Goal: Information Seeking & Learning: Learn about a topic

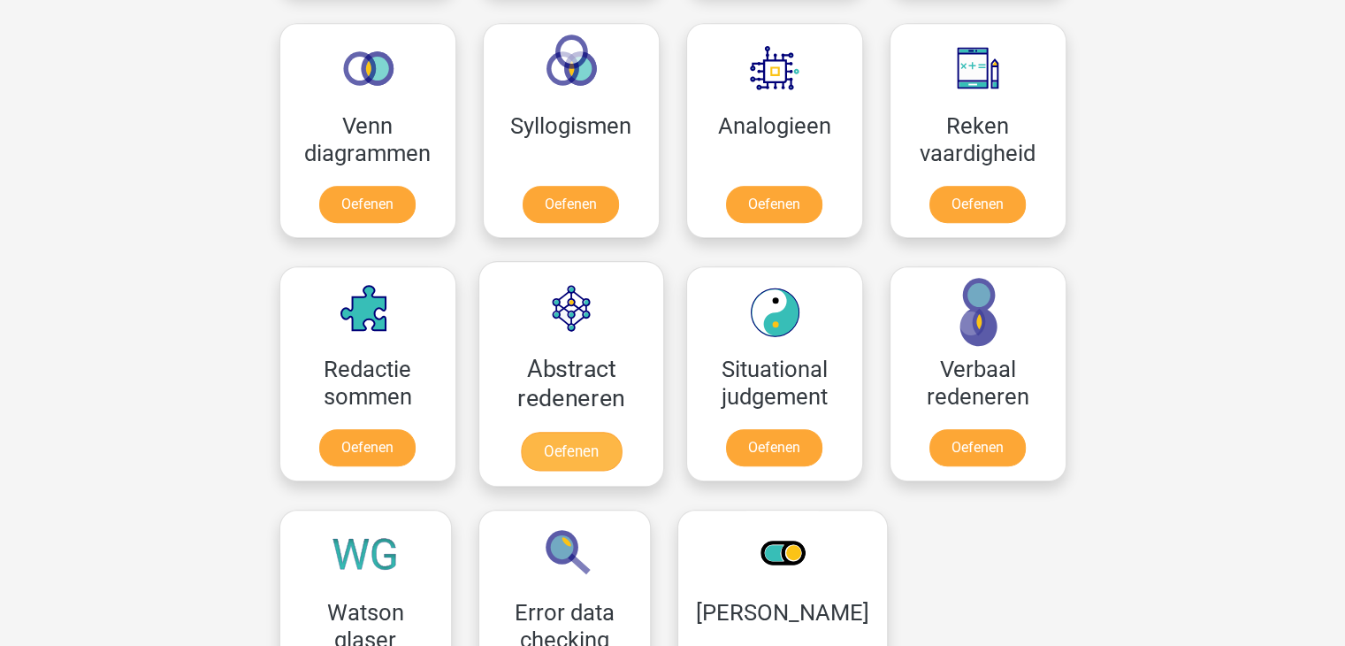
scroll to position [838, 0]
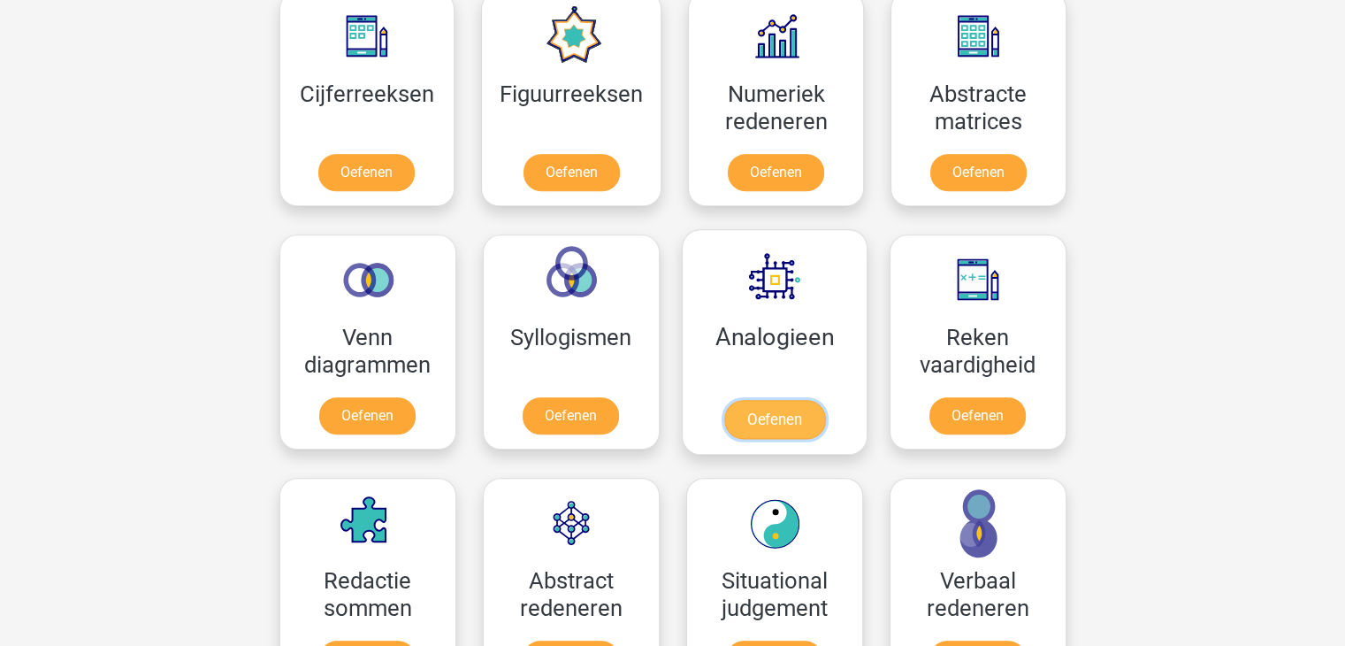
click at [800, 400] on link "Oefenen" at bounding box center [773, 419] width 101 height 39
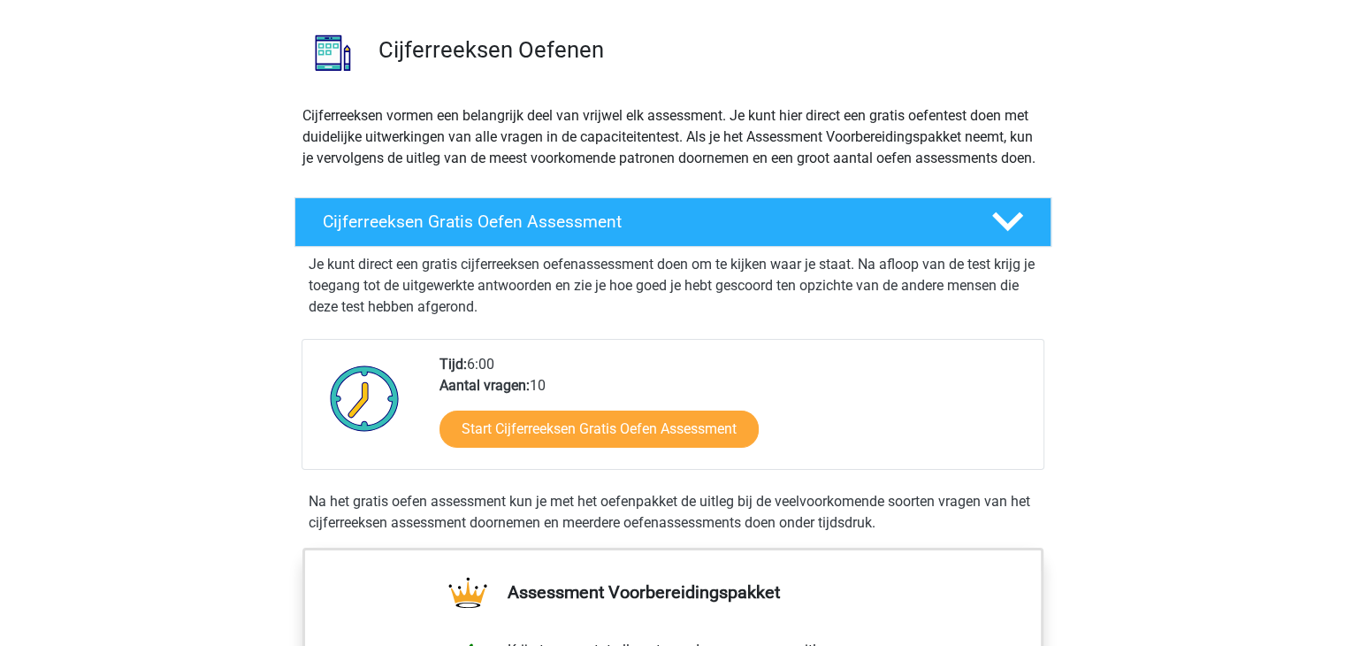
scroll to position [88, 0]
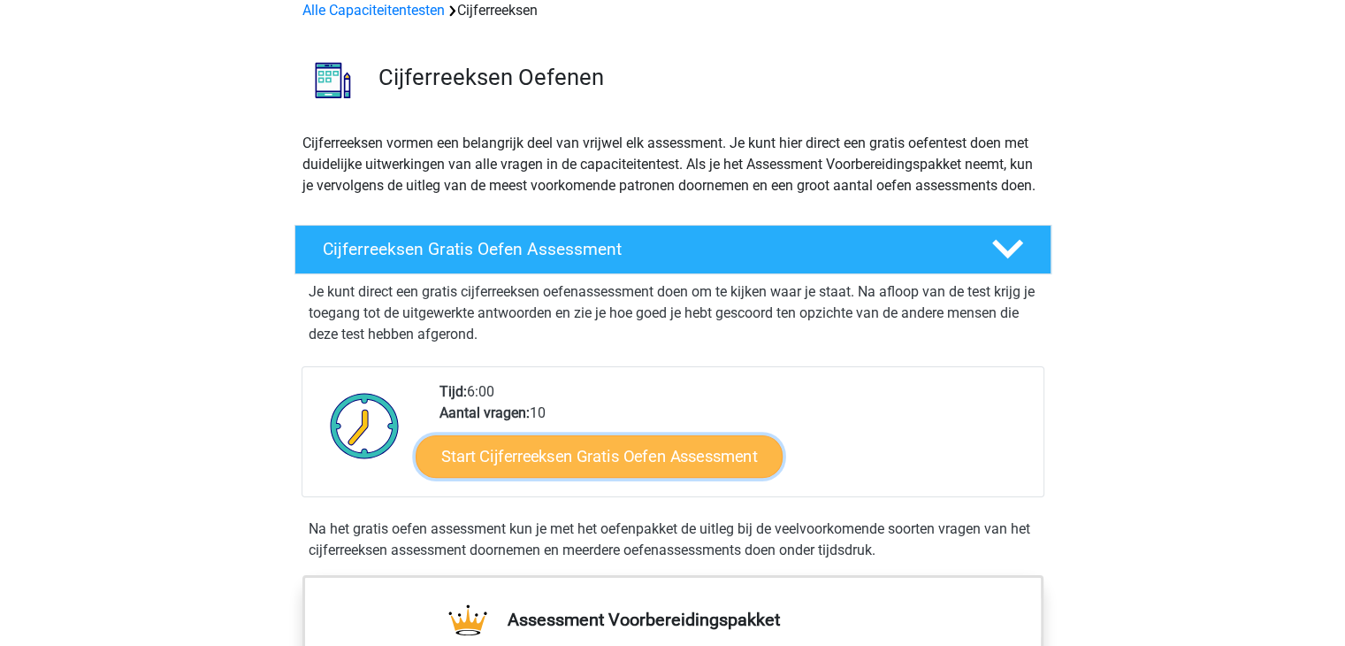
click at [577, 477] on link "Start Cijferreeksen Gratis Oefen Assessment" at bounding box center [599, 455] width 367 height 42
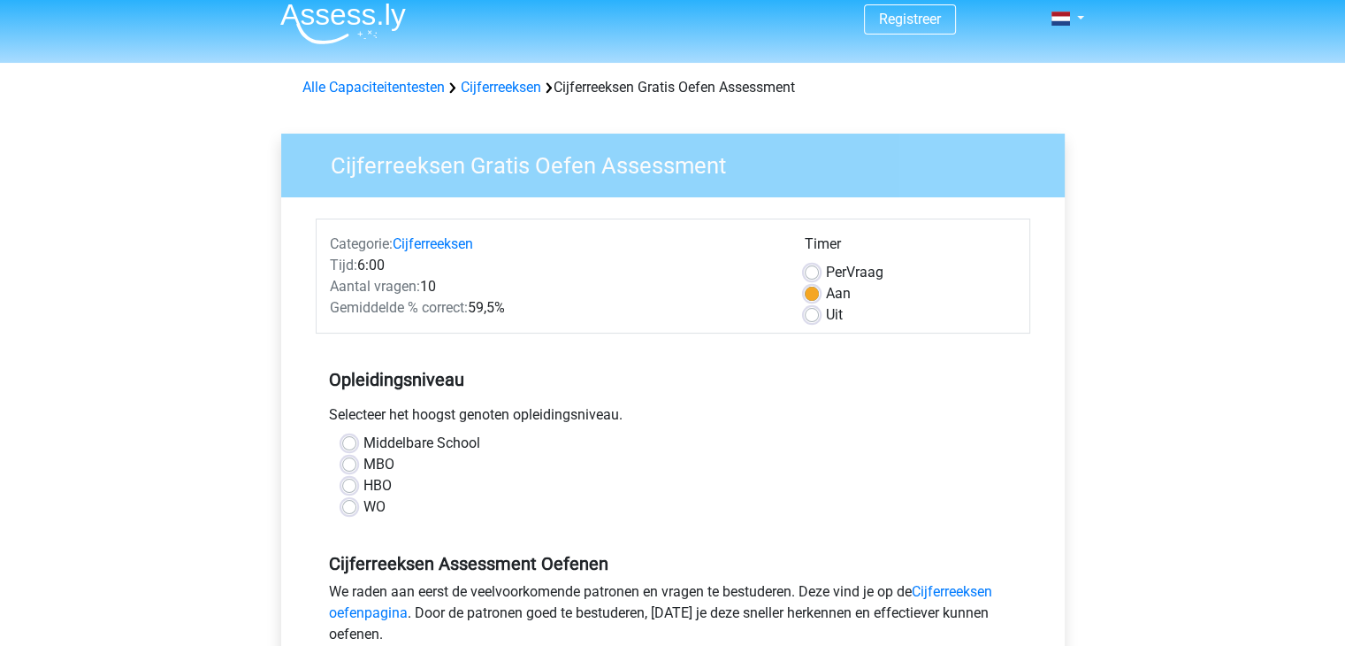
scroll to position [177, 0]
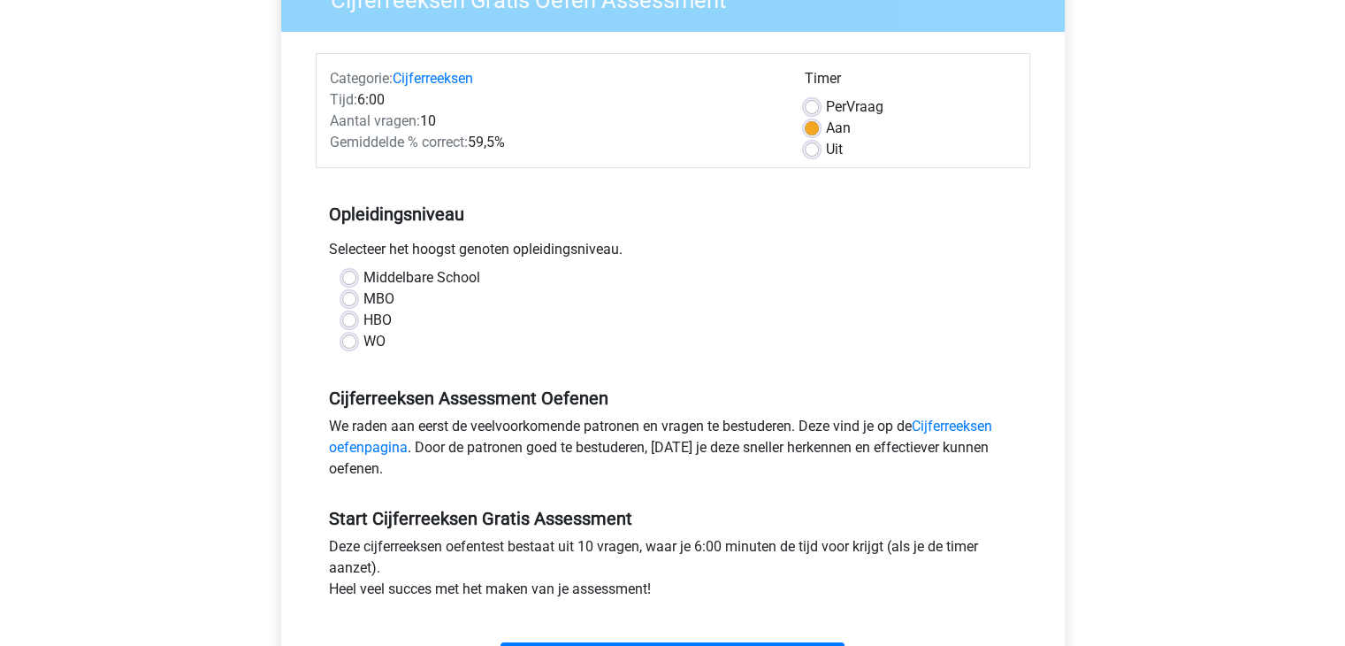
click at [394, 298] on div "MBO" at bounding box center [673, 298] width 662 height 21
drag, startPoint x: 381, startPoint y: 303, endPoint x: 368, endPoint y: 333, distance: 32.9
click at [368, 333] on div "Middelbare School MBO HBO WO" at bounding box center [673, 309] width 688 height 85
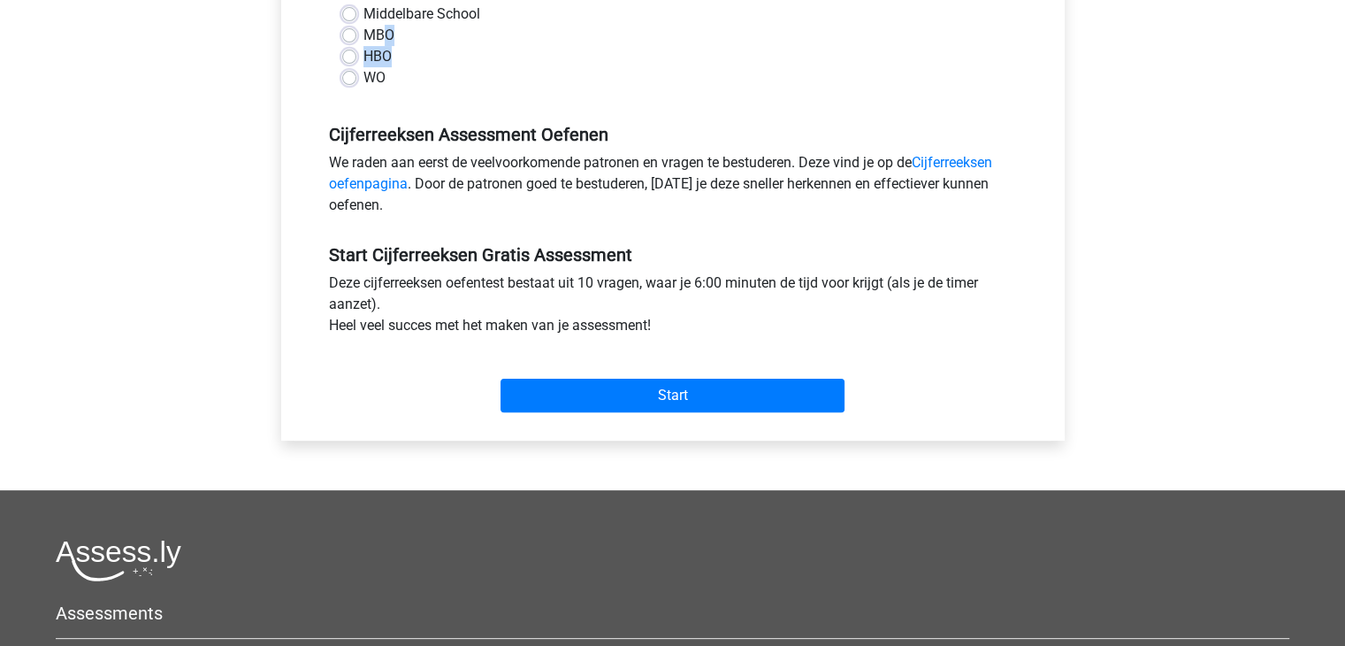
scroll to position [442, 0]
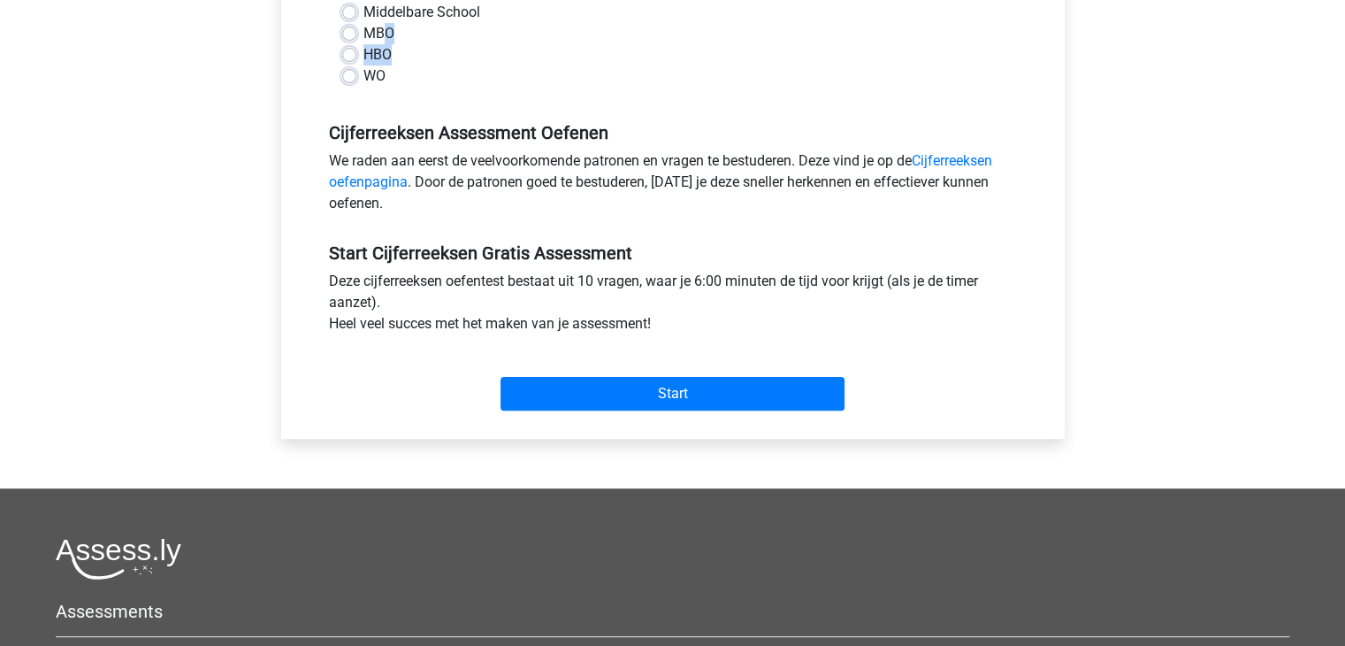
click at [363, 57] on label "HBO" at bounding box center [377, 54] width 28 height 21
click at [342, 57] on input "HBO" at bounding box center [349, 53] width 14 height 18
radio input "true"
click at [640, 410] on div "Start" at bounding box center [673, 379] width 715 height 76
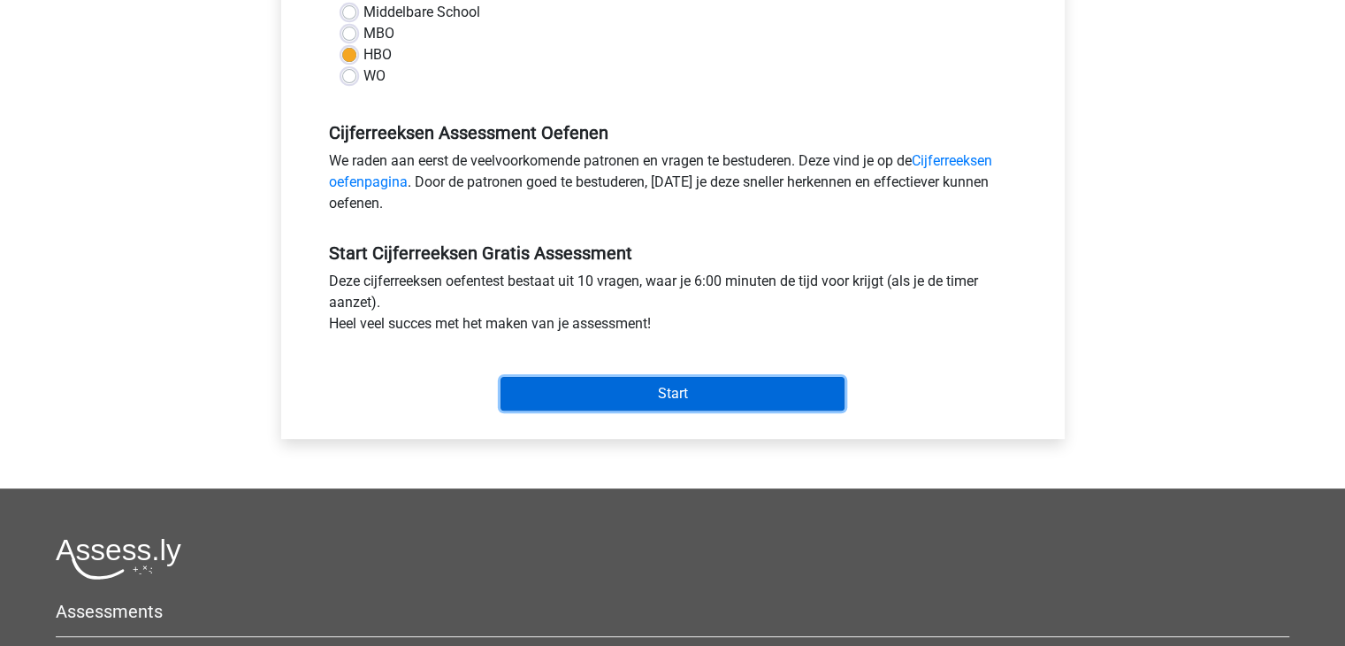
click at [638, 377] on input "Start" at bounding box center [673, 394] width 344 height 34
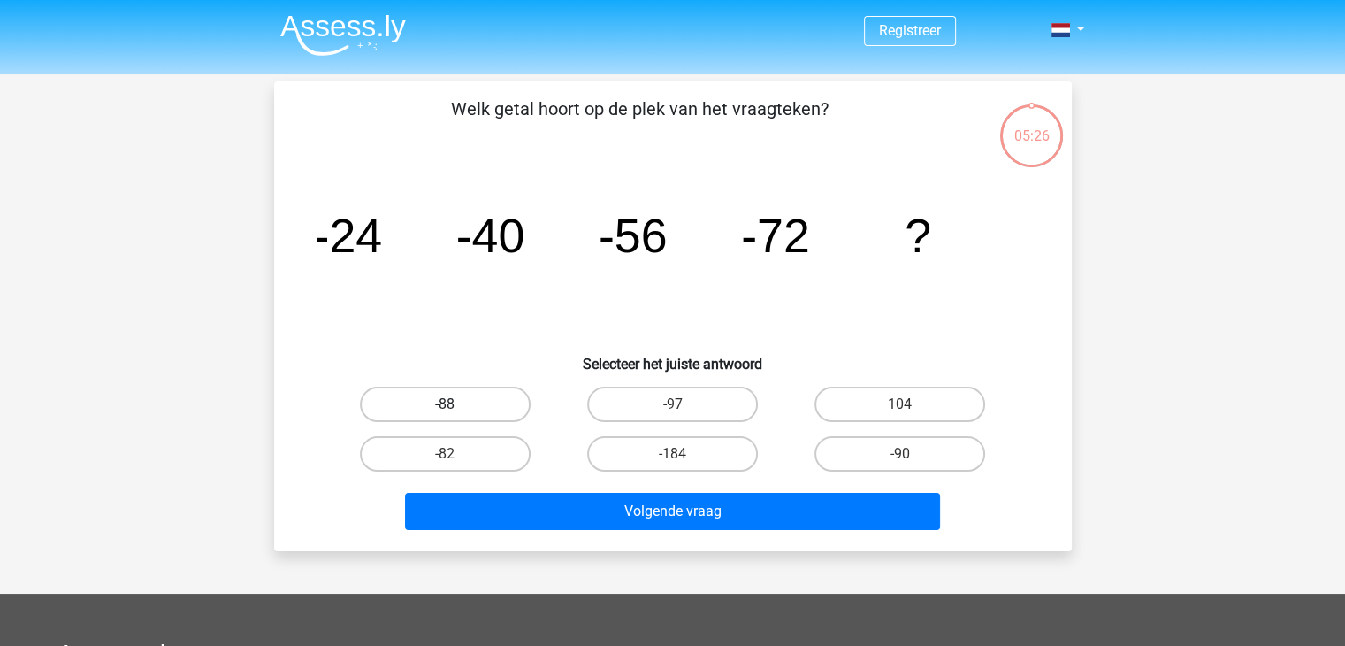
click at [506, 408] on label "-88" at bounding box center [445, 403] width 171 height 35
click at [456, 408] on input "-88" at bounding box center [450, 409] width 11 height 11
radio input "true"
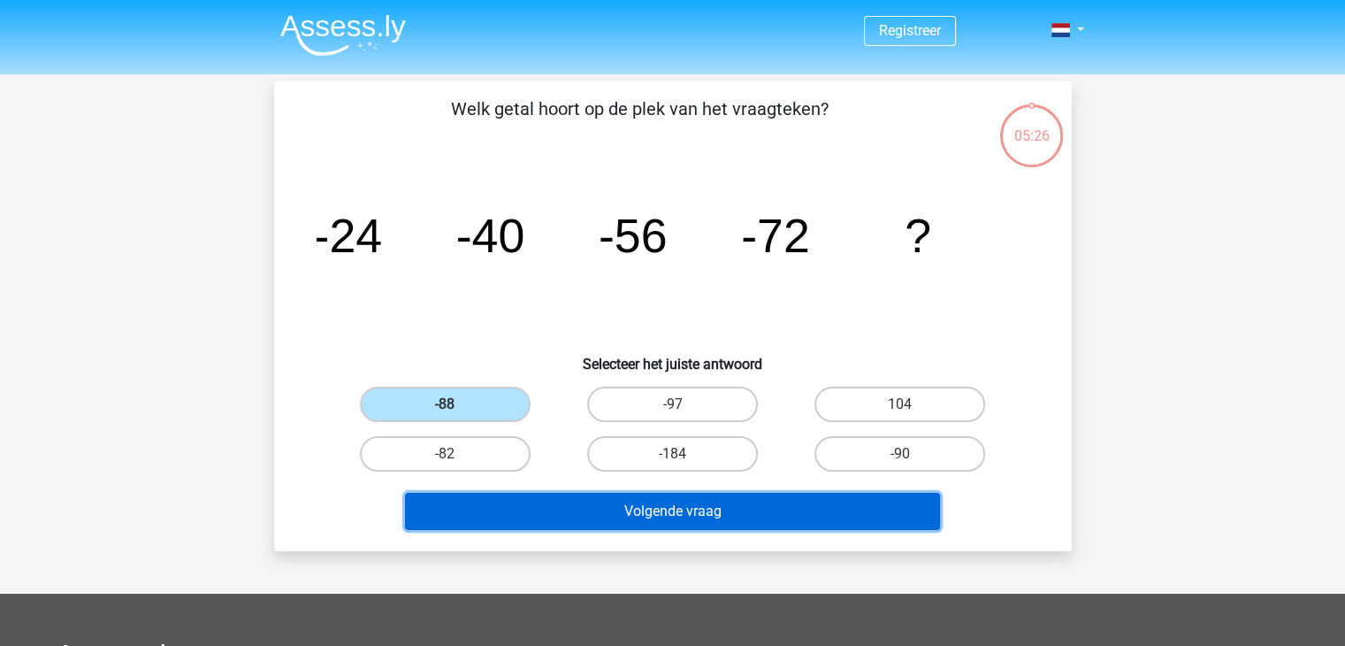
click at [669, 505] on button "Volgende vraag" at bounding box center [672, 511] width 535 height 37
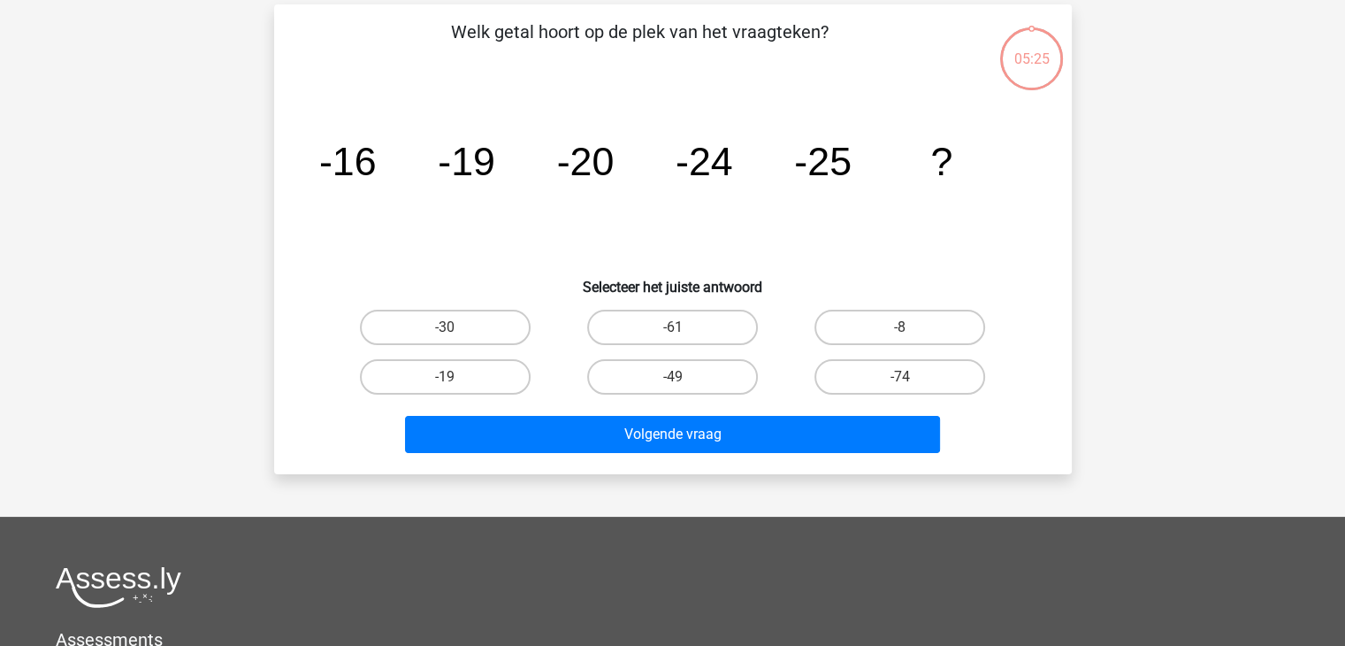
scroll to position [81, 0]
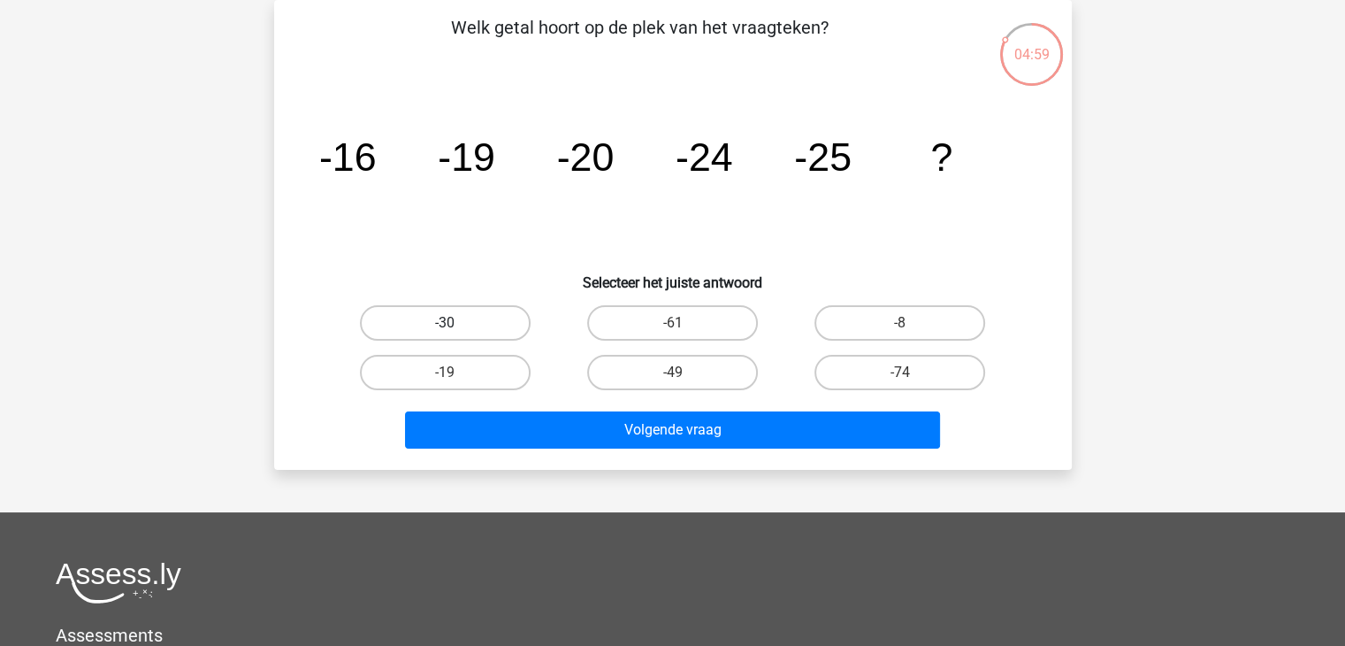
click at [502, 329] on label "-30" at bounding box center [445, 322] width 171 height 35
click at [456, 329] on input "-30" at bounding box center [450, 328] width 11 height 11
radio input "true"
click at [584, 457] on div "Welk getal hoort op de plek van het vraagteken? image/svg+xml -16 -19 -20 -24 -…" at bounding box center [673, 235] width 798 height 470
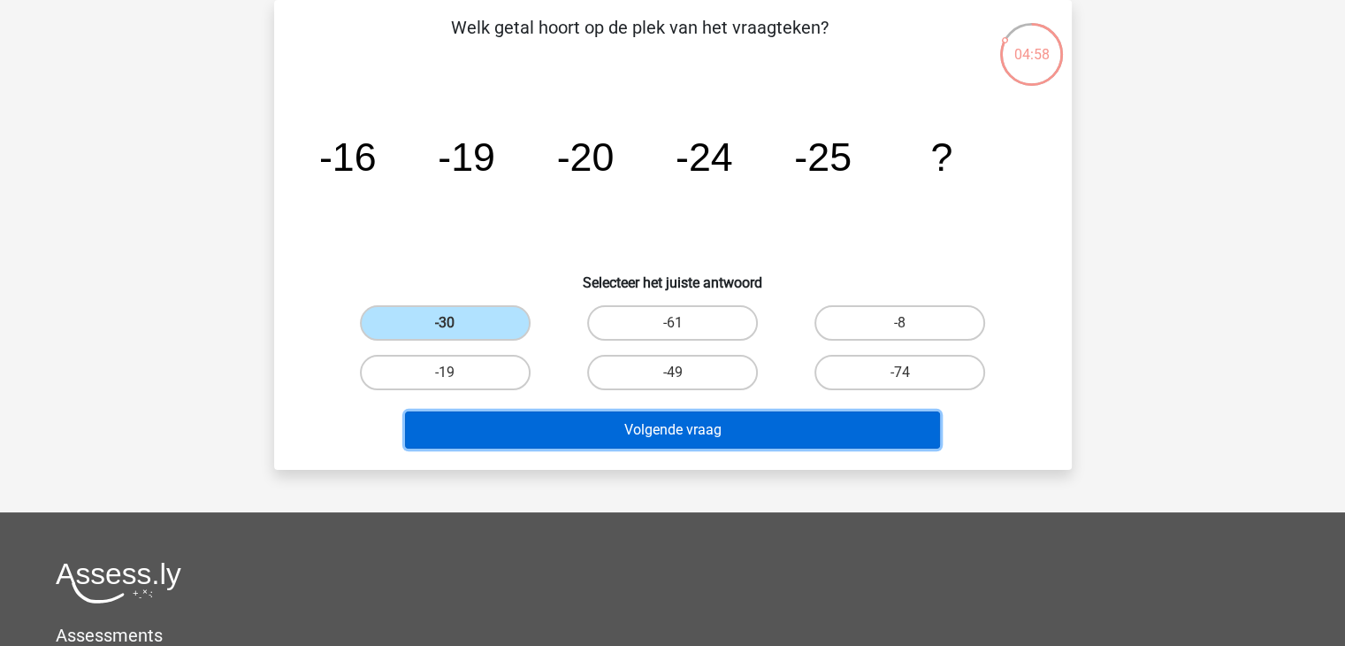
click at [591, 432] on button "Volgende vraag" at bounding box center [672, 429] width 535 height 37
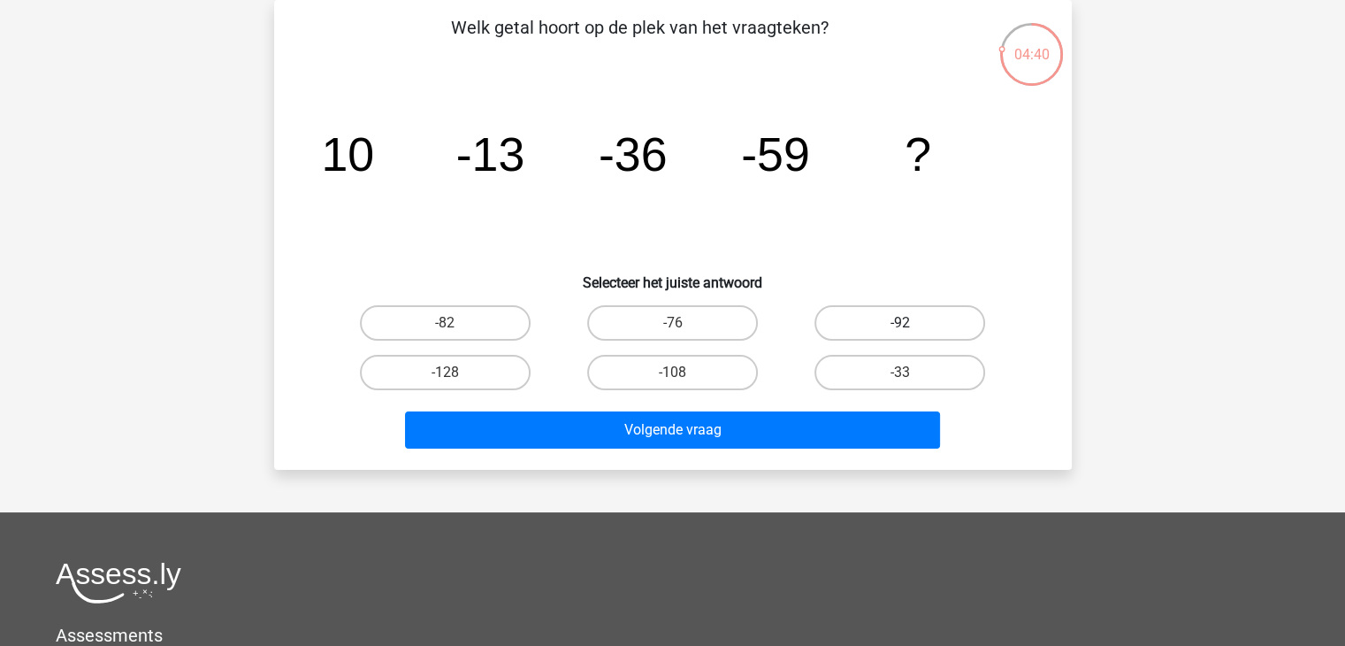
click at [853, 323] on label "-92" at bounding box center [900, 322] width 171 height 35
click at [900, 323] on input "-92" at bounding box center [905, 328] width 11 height 11
radio input "true"
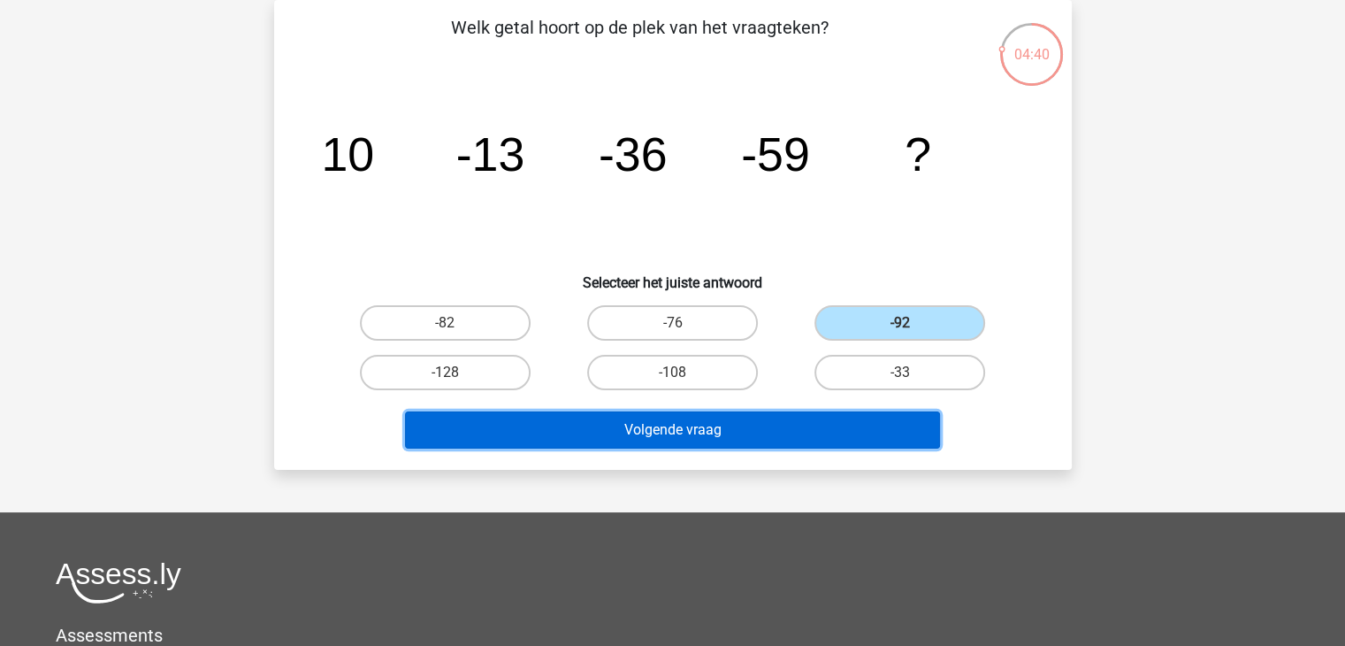
click at [774, 447] on div "Volgende vraag" at bounding box center [673, 433] width 683 height 44
click at [693, 419] on button "Volgende vraag" at bounding box center [672, 429] width 535 height 37
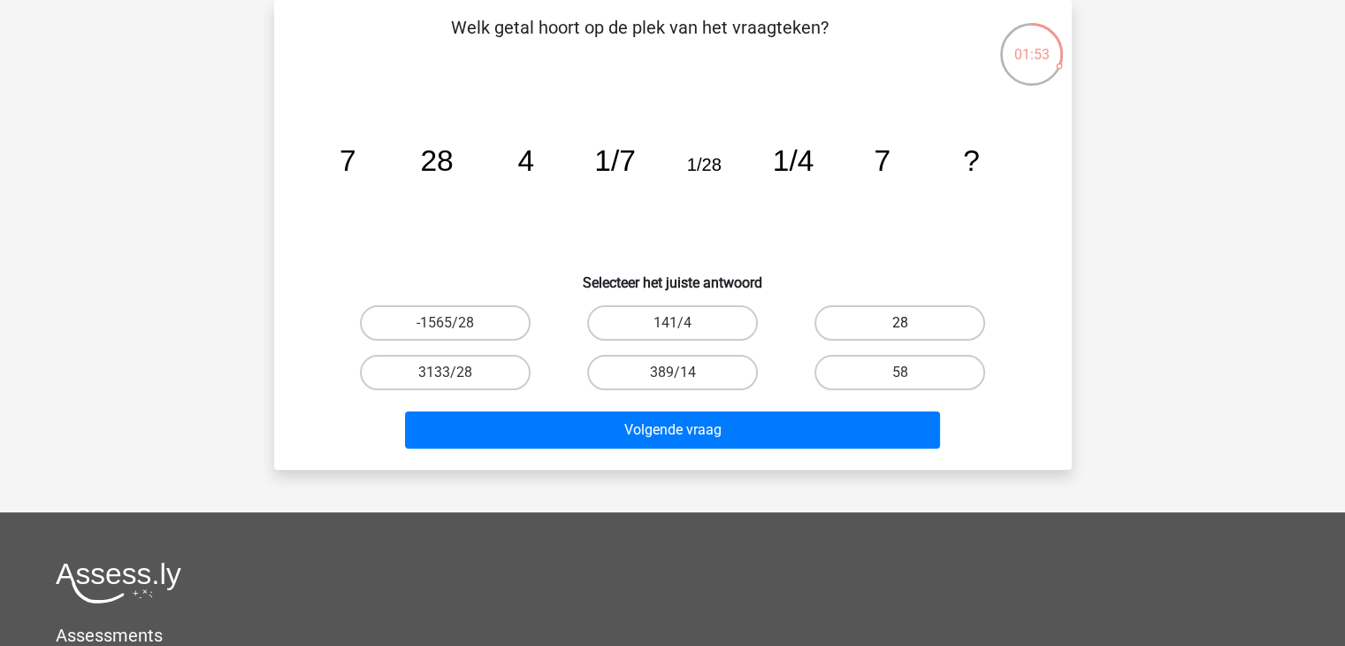
click at [980, 320] on label "28" at bounding box center [900, 322] width 171 height 35
click at [912, 323] on input "28" at bounding box center [905, 328] width 11 height 11
radio input "true"
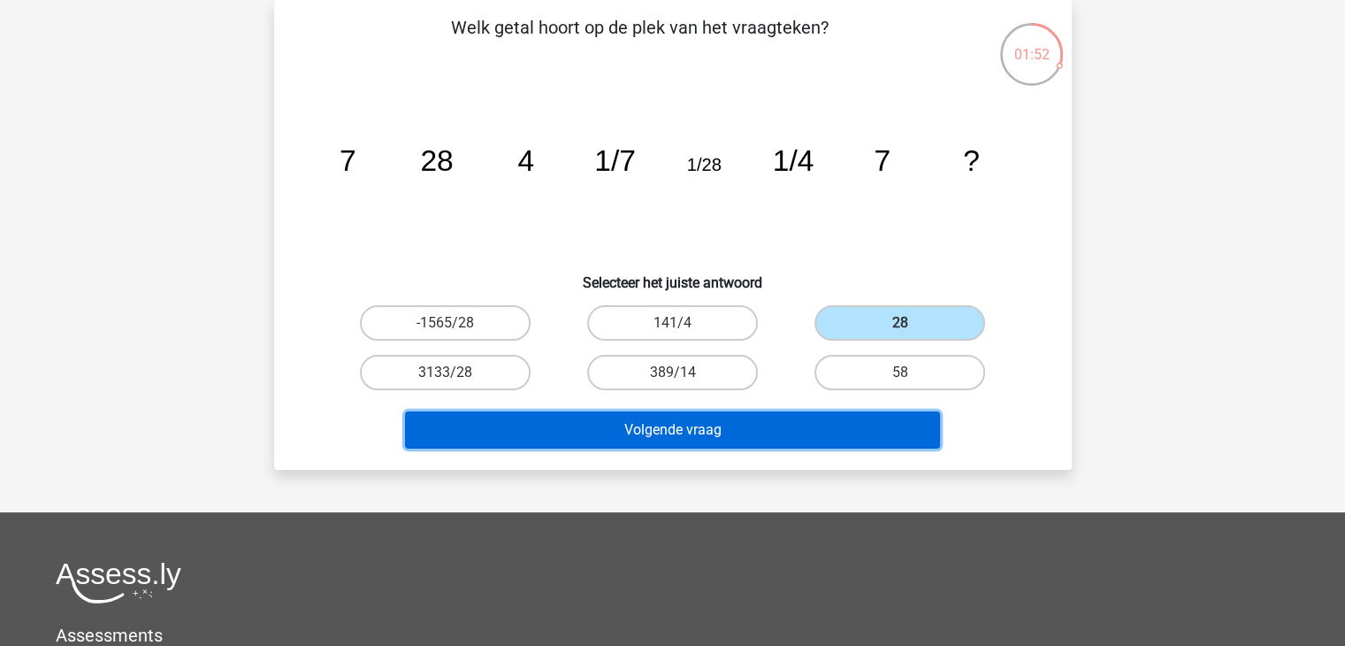
click at [777, 440] on button "Volgende vraag" at bounding box center [672, 429] width 535 height 37
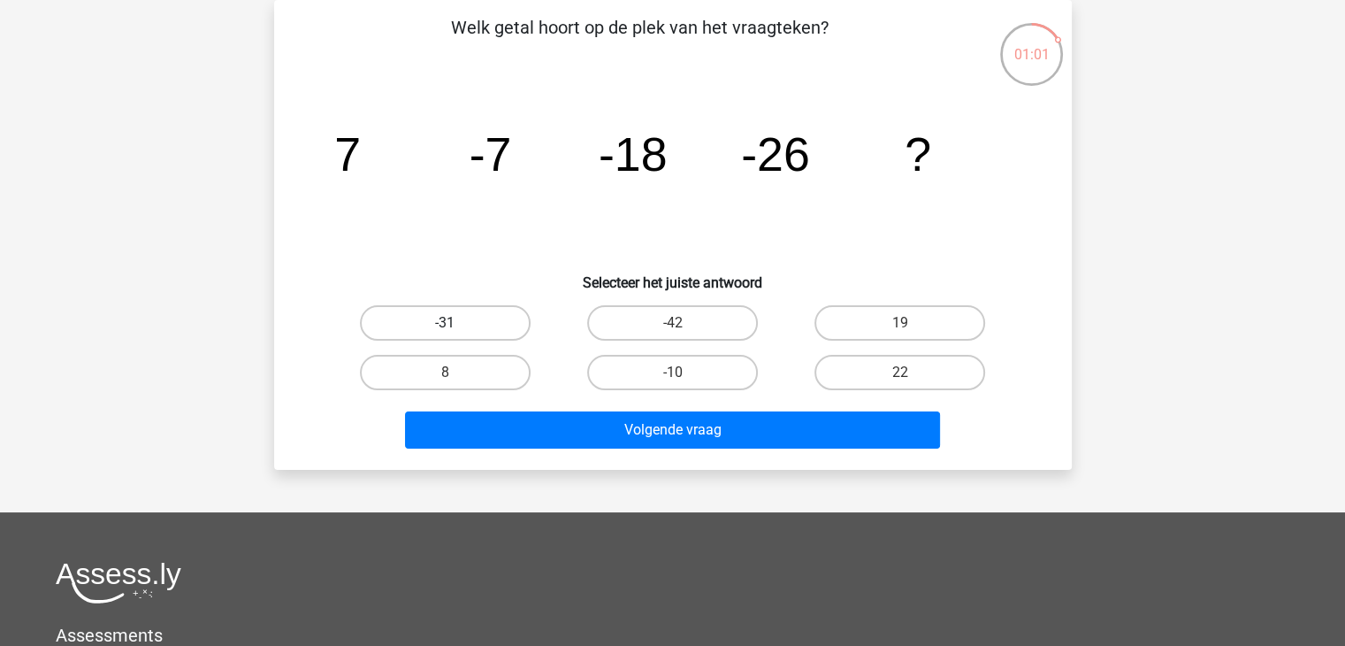
click at [509, 309] on label "-31" at bounding box center [445, 322] width 171 height 35
click at [456, 323] on input "-31" at bounding box center [450, 328] width 11 height 11
radio input "true"
click at [494, 319] on label "-31" at bounding box center [445, 322] width 171 height 35
click at [456, 323] on input "-31" at bounding box center [450, 328] width 11 height 11
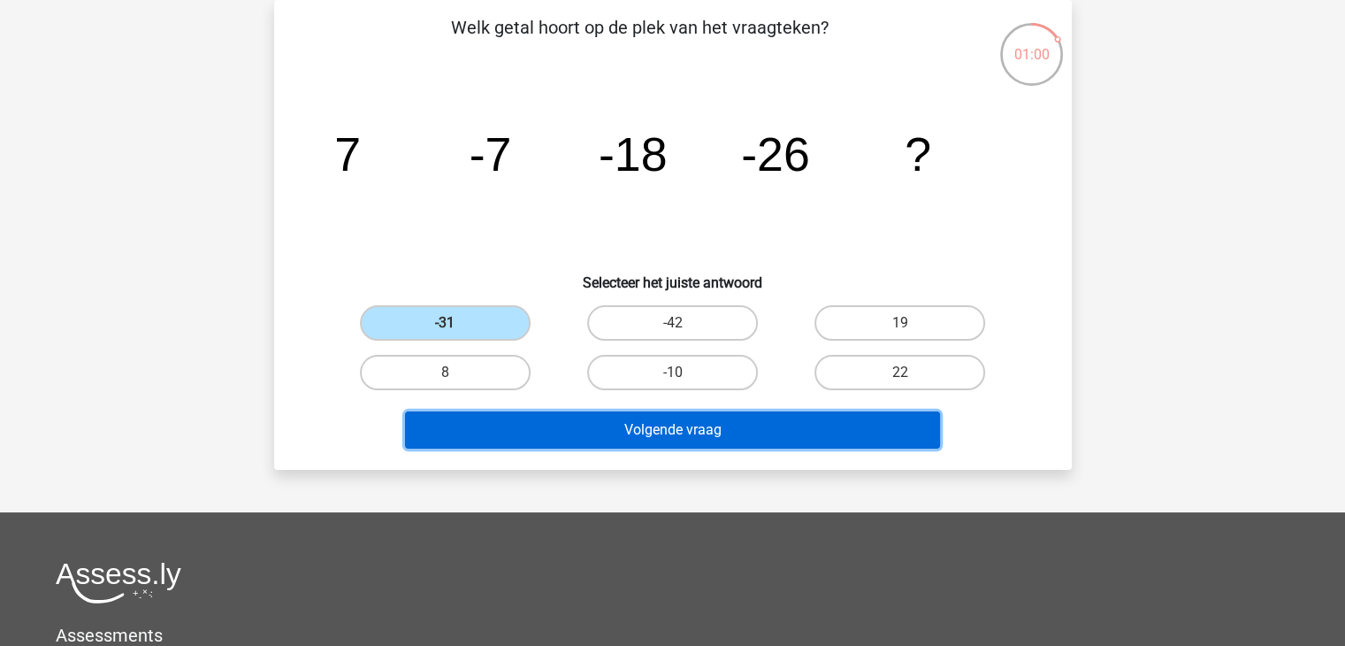
click at [534, 433] on button "Volgende vraag" at bounding box center [672, 429] width 535 height 37
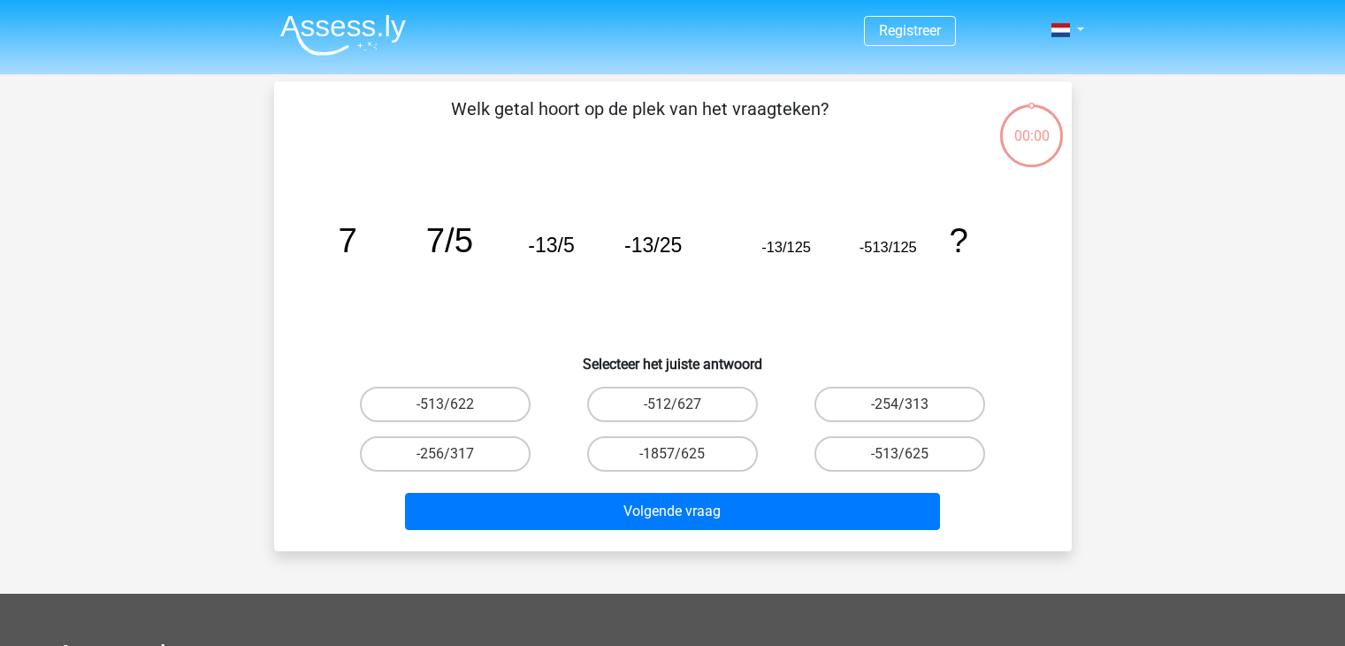
scroll to position [81, 0]
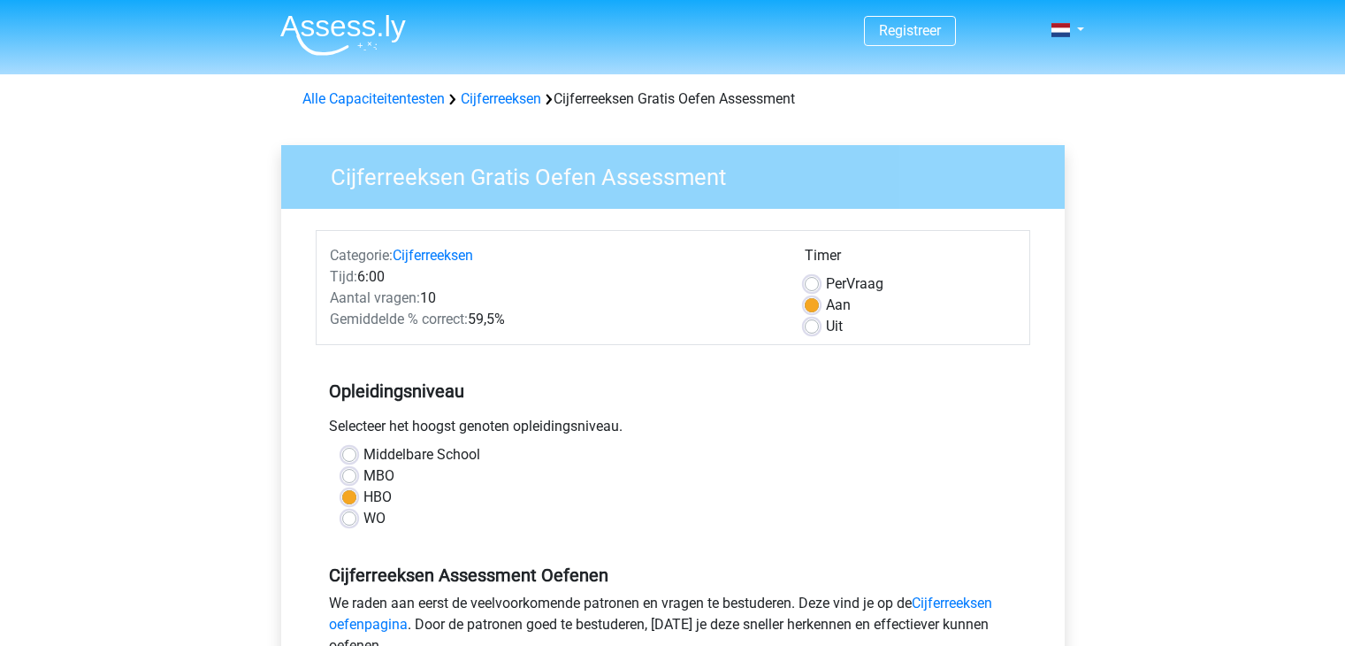
scroll to position [442, 0]
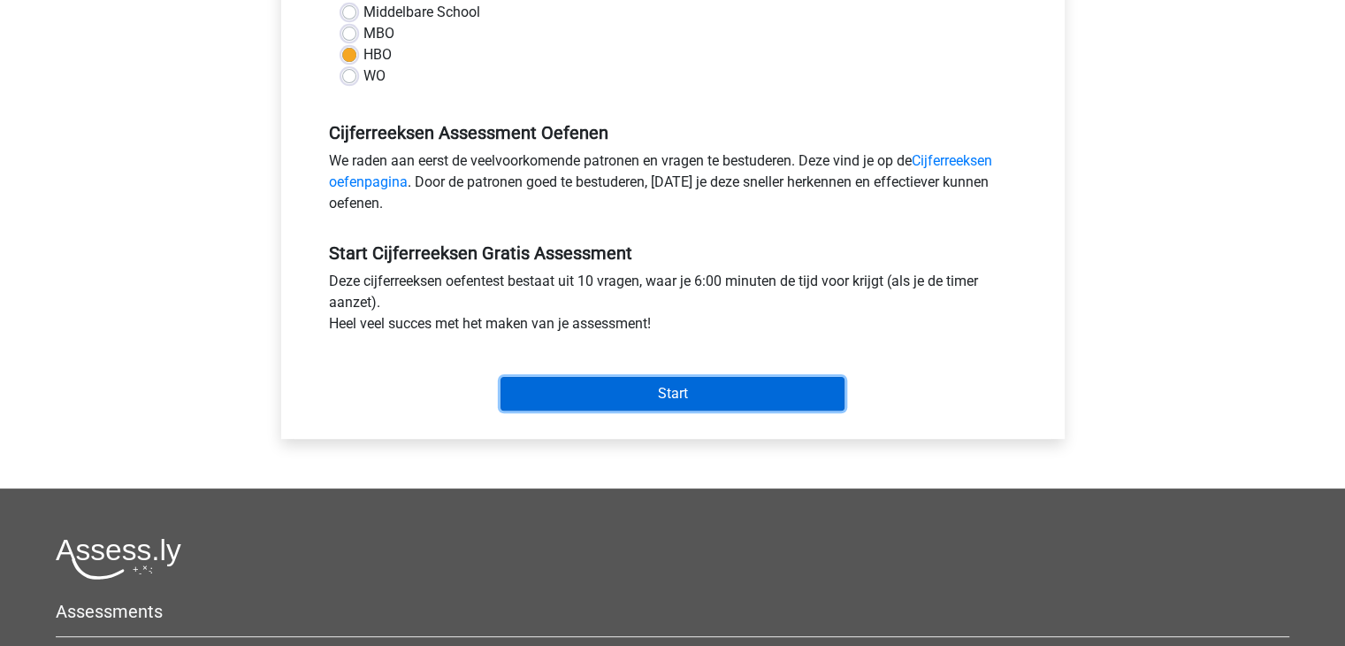
click at [669, 396] on input "Start" at bounding box center [673, 394] width 344 height 34
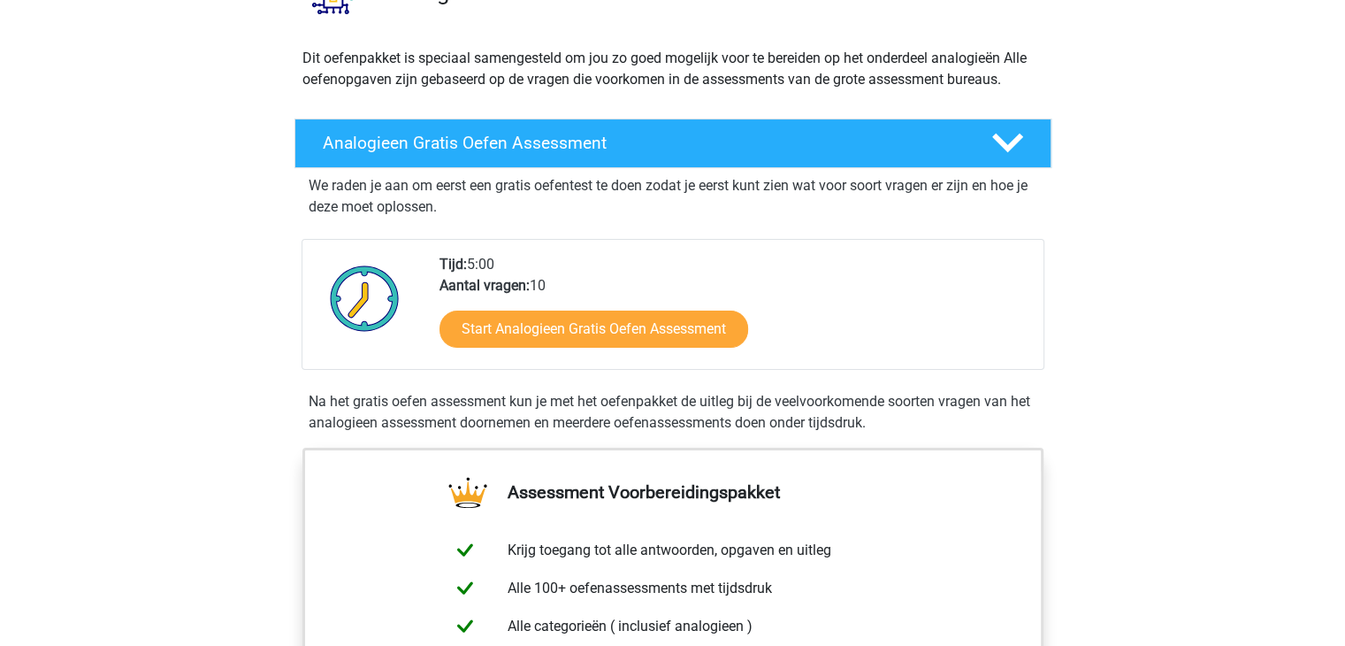
scroll to position [177, 0]
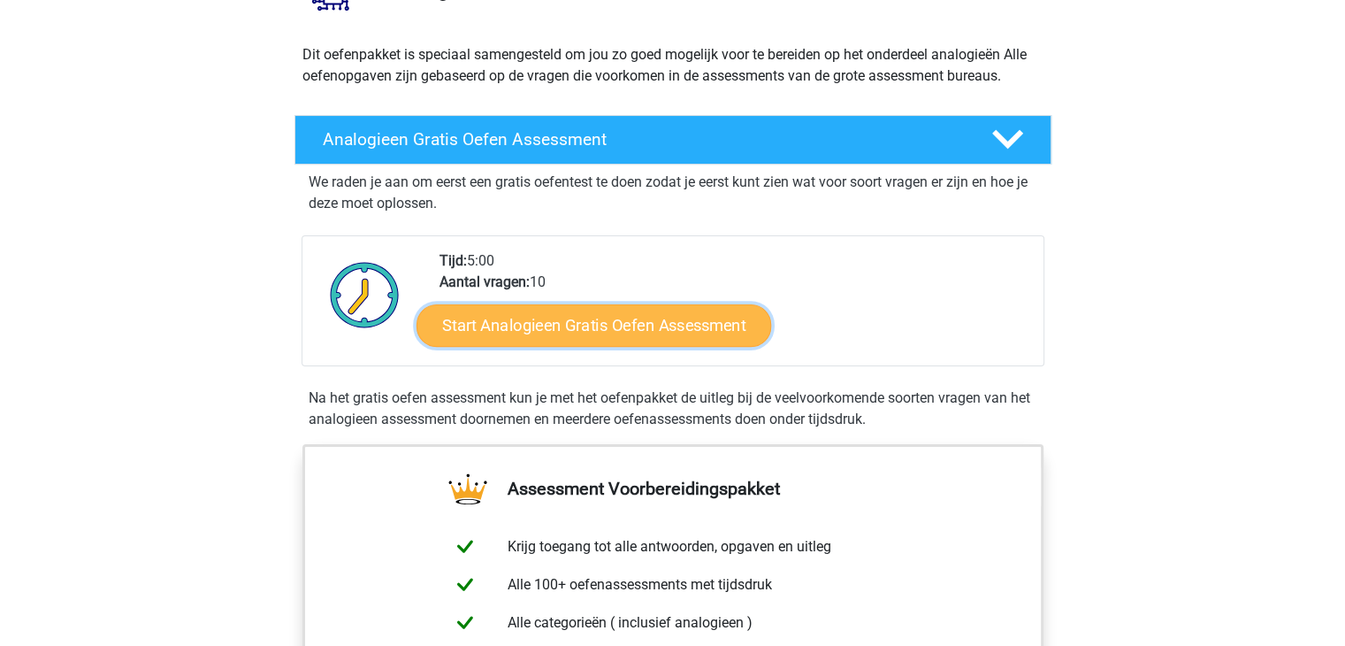
click at [693, 328] on link "Start Analogieen Gratis Oefen Assessment" at bounding box center [594, 324] width 355 height 42
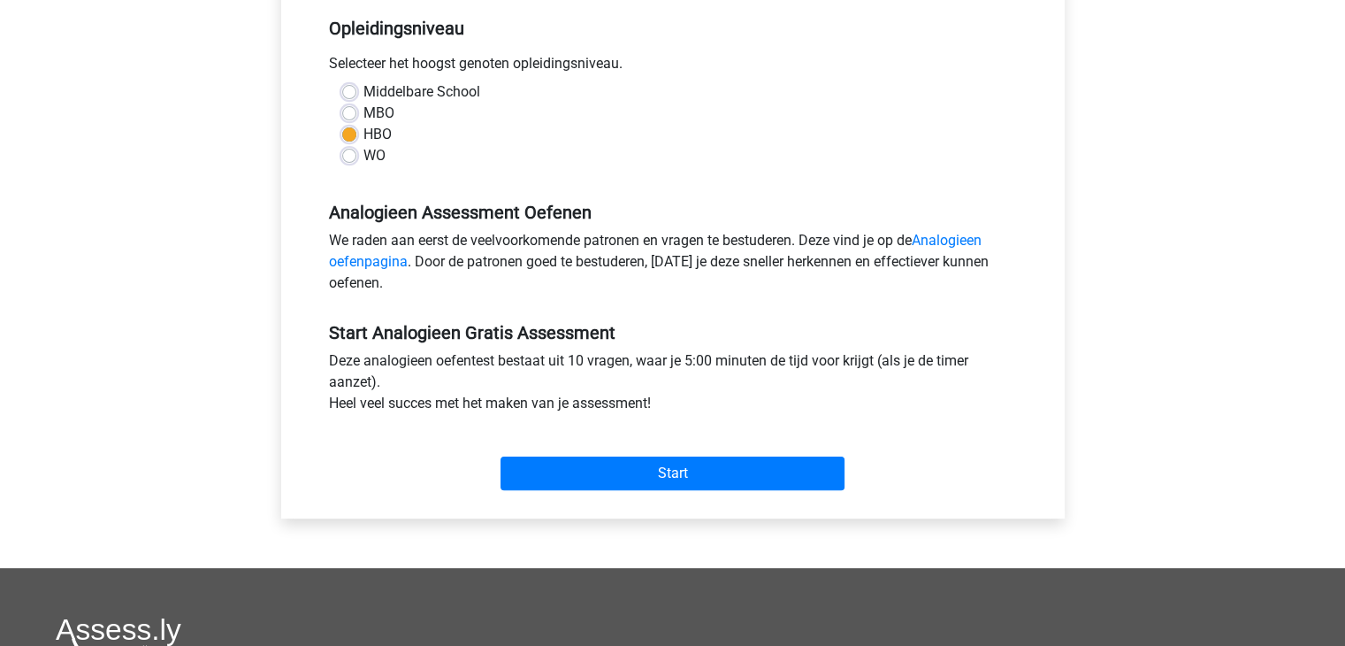
scroll to position [442, 0]
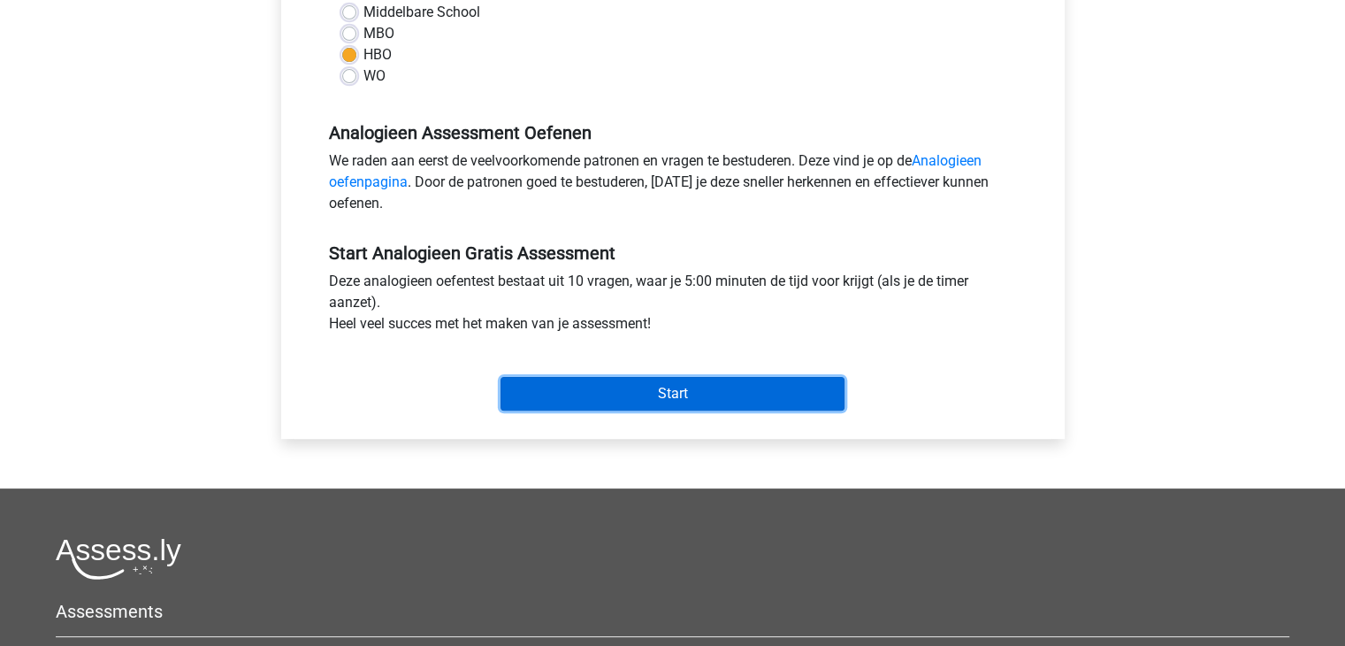
click at [626, 385] on input "Start" at bounding box center [673, 394] width 344 height 34
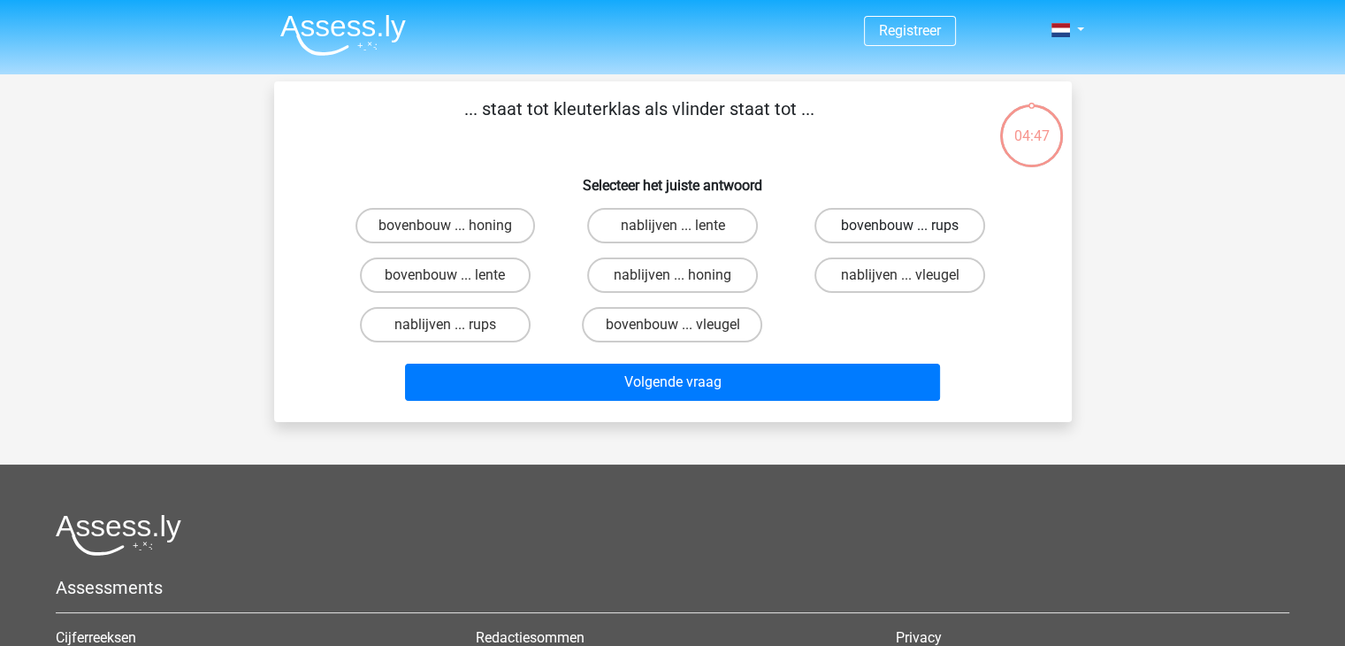
click at [952, 219] on label "bovenbouw ... rups" at bounding box center [900, 225] width 171 height 35
click at [912, 226] on input "bovenbouw ... rups" at bounding box center [905, 231] width 11 height 11
radio input "true"
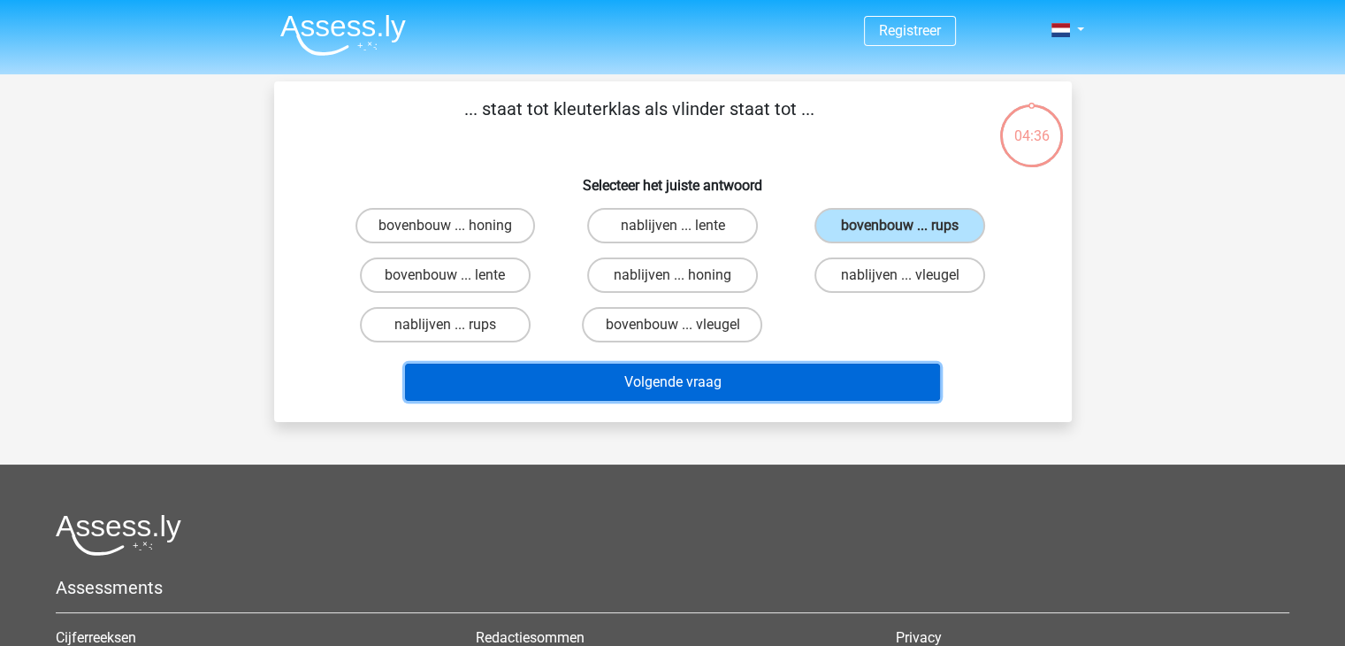
click at [782, 379] on button "Volgende vraag" at bounding box center [672, 381] width 535 height 37
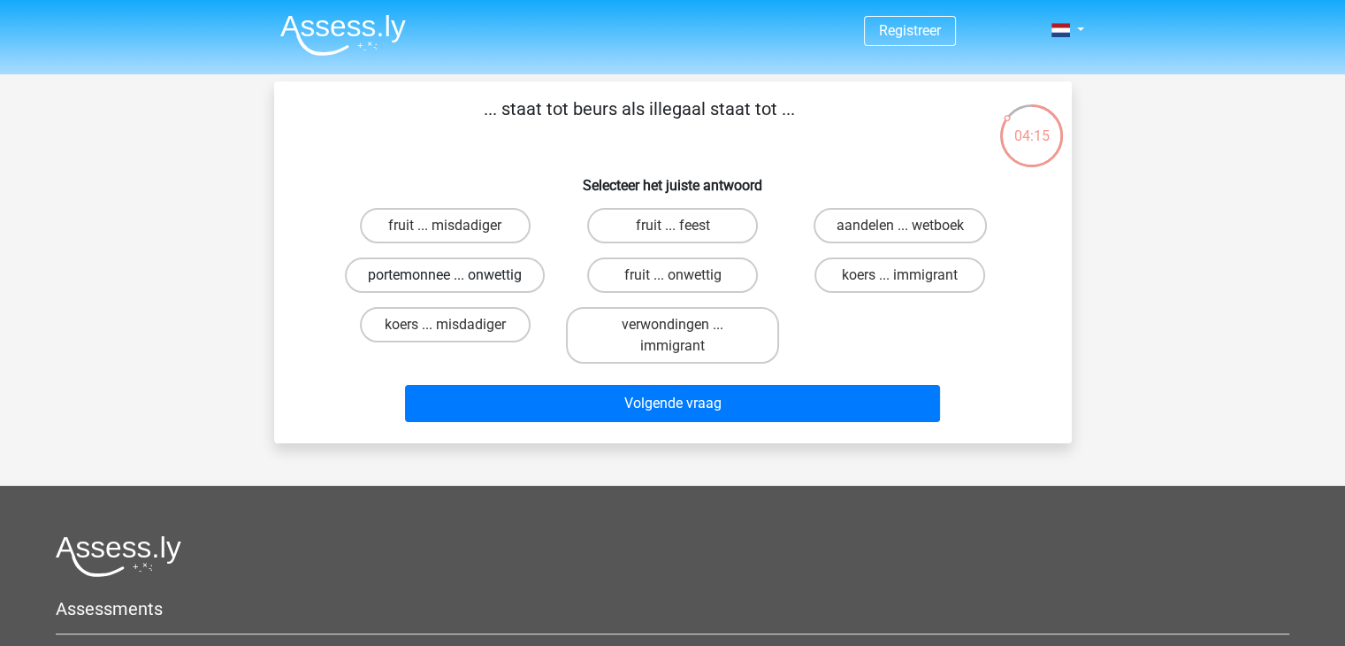
drag, startPoint x: 393, startPoint y: 277, endPoint x: 403, endPoint y: 280, distance: 11.2
click at [393, 277] on label "portemonnee ... onwettig" at bounding box center [445, 274] width 200 height 35
click at [445, 277] on input "portemonnee ... onwettig" at bounding box center [450, 280] width 11 height 11
radio input "true"
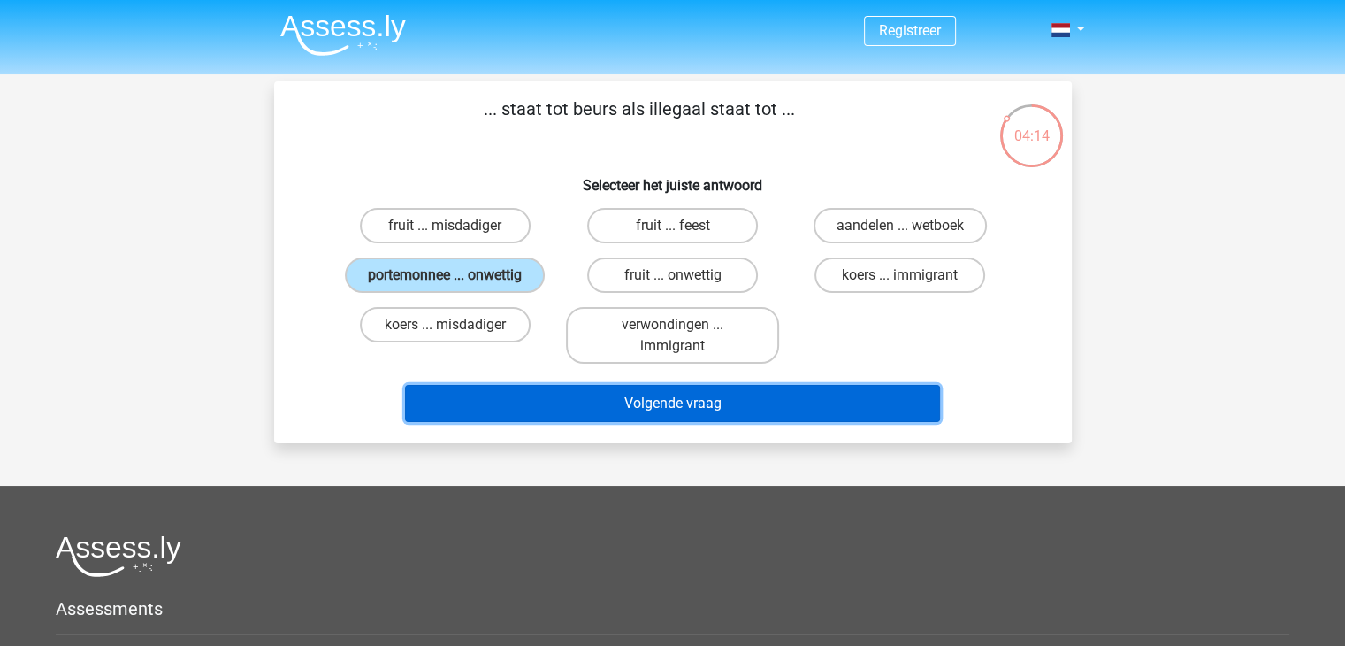
click at [498, 402] on button "Volgende vraag" at bounding box center [672, 403] width 535 height 37
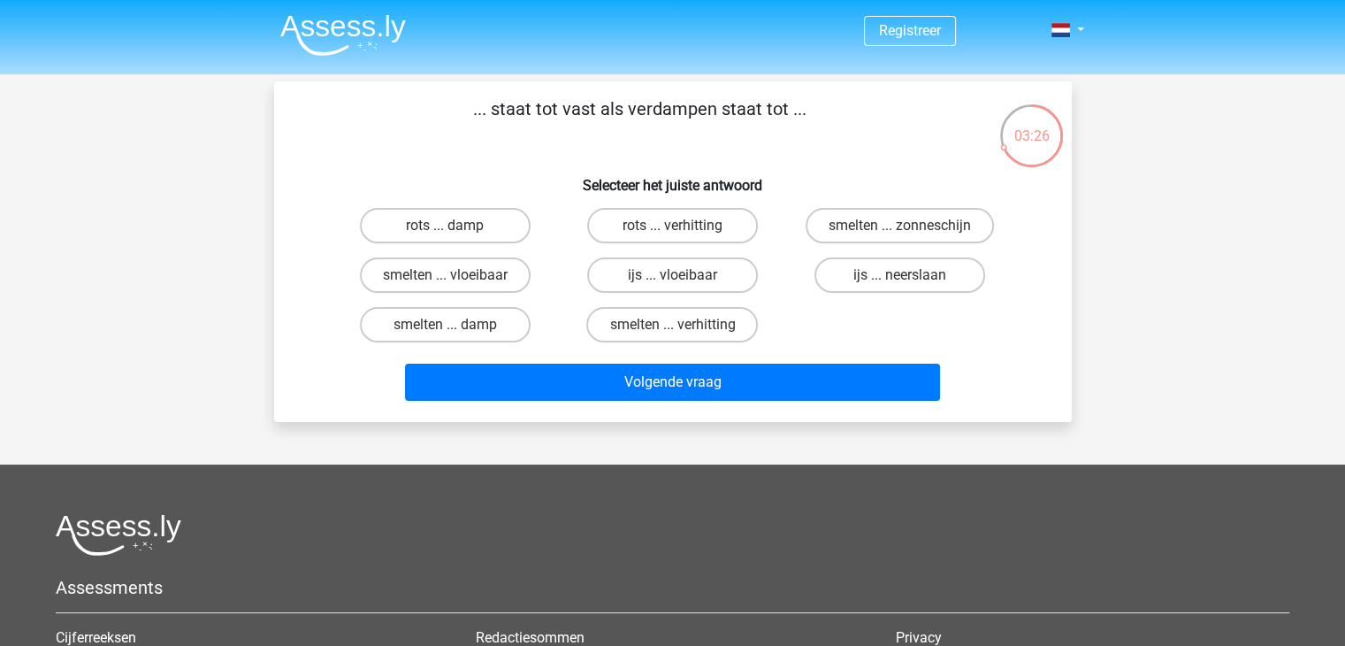
click at [642, 246] on div "rots ... verhitting" at bounding box center [672, 226] width 227 height 50
click at [595, 227] on label "rots ... verhitting" at bounding box center [672, 225] width 171 height 35
click at [672, 227] on input "rots ... verhitting" at bounding box center [677, 231] width 11 height 11
radio input "true"
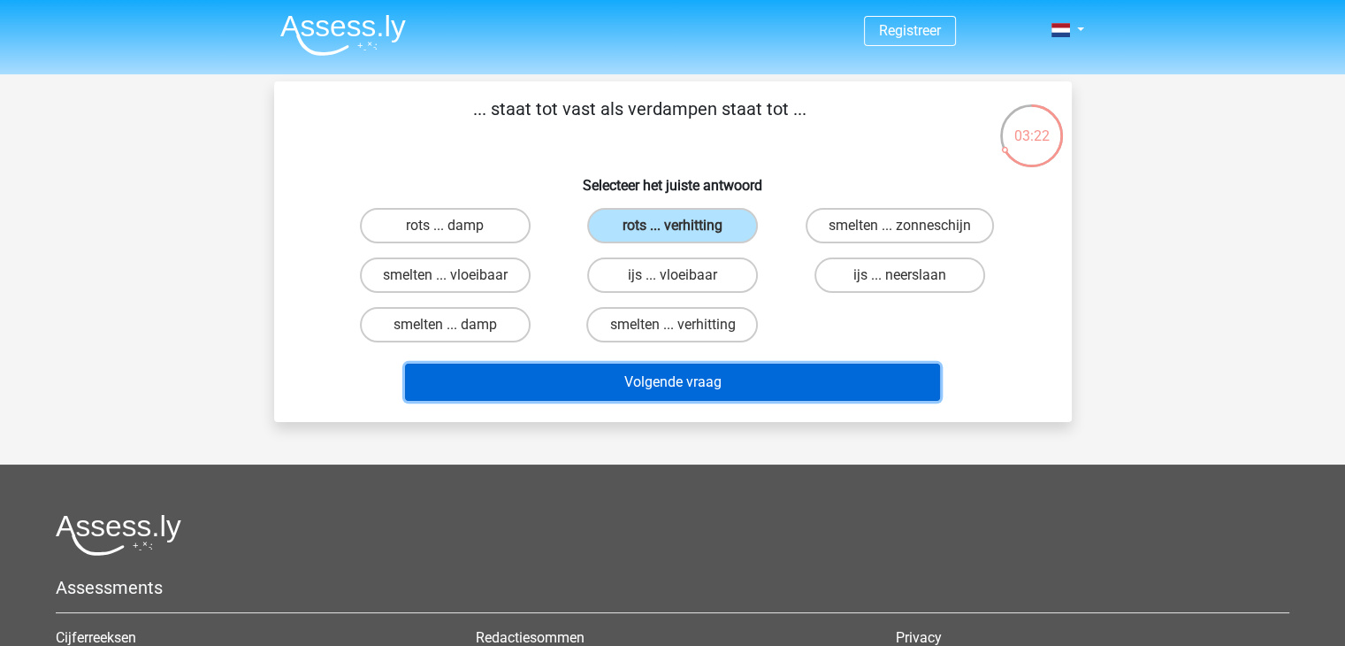
click at [591, 371] on button "Volgende vraag" at bounding box center [672, 381] width 535 height 37
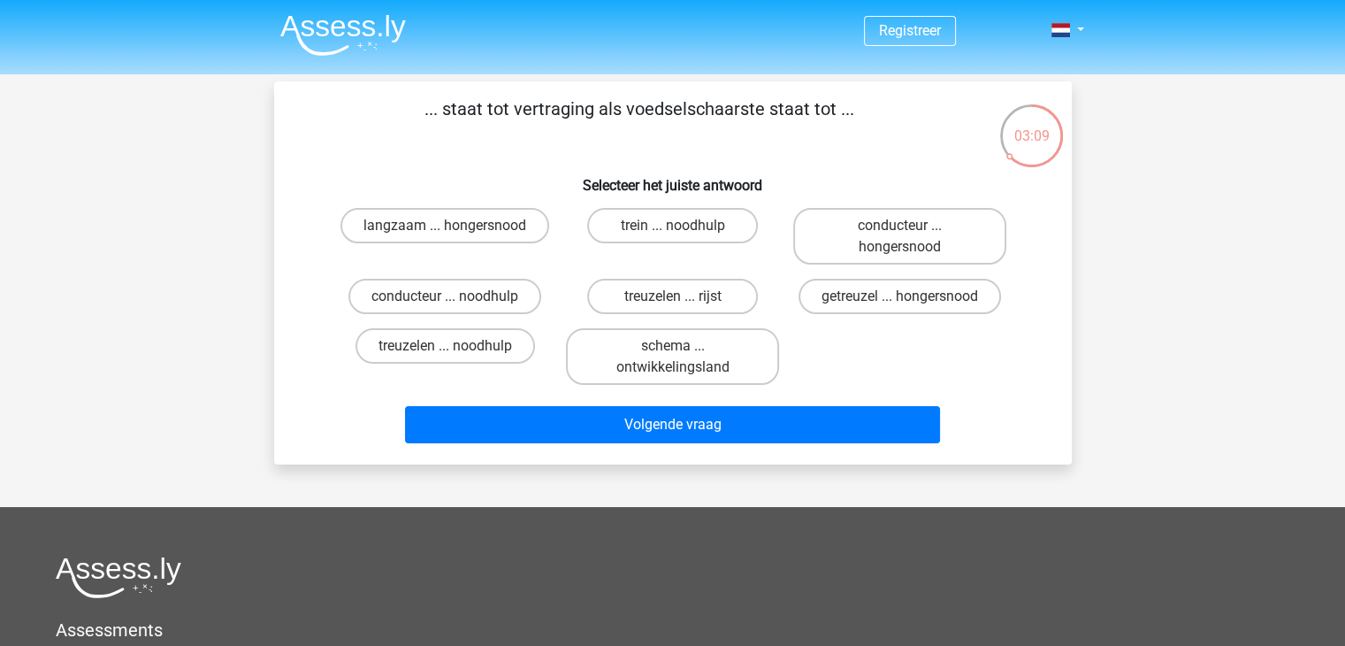
drag, startPoint x: 895, startPoint y: 305, endPoint x: 861, endPoint y: 333, distance: 43.9
click at [894, 303] on label "getreuzel ... hongersnood" at bounding box center [900, 296] width 203 height 35
click at [900, 303] on input "getreuzel ... hongersnood" at bounding box center [905, 301] width 11 height 11
radio input "true"
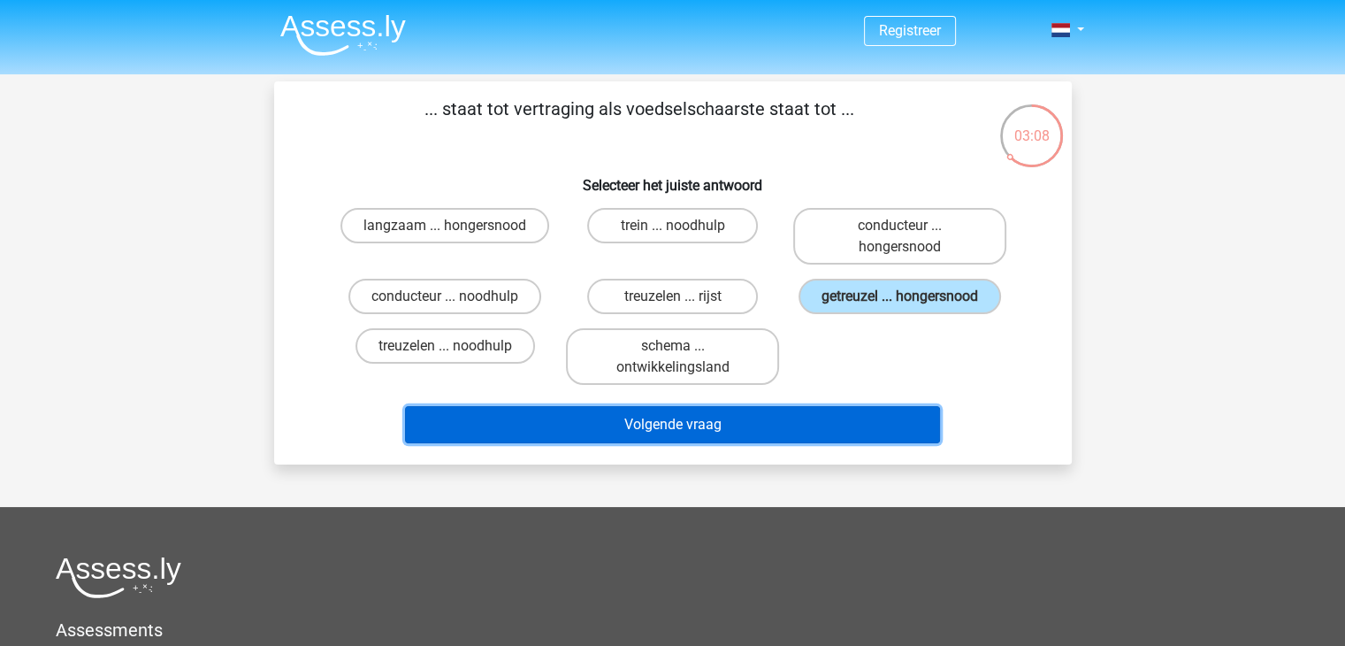
click at [736, 425] on button "Volgende vraag" at bounding box center [672, 424] width 535 height 37
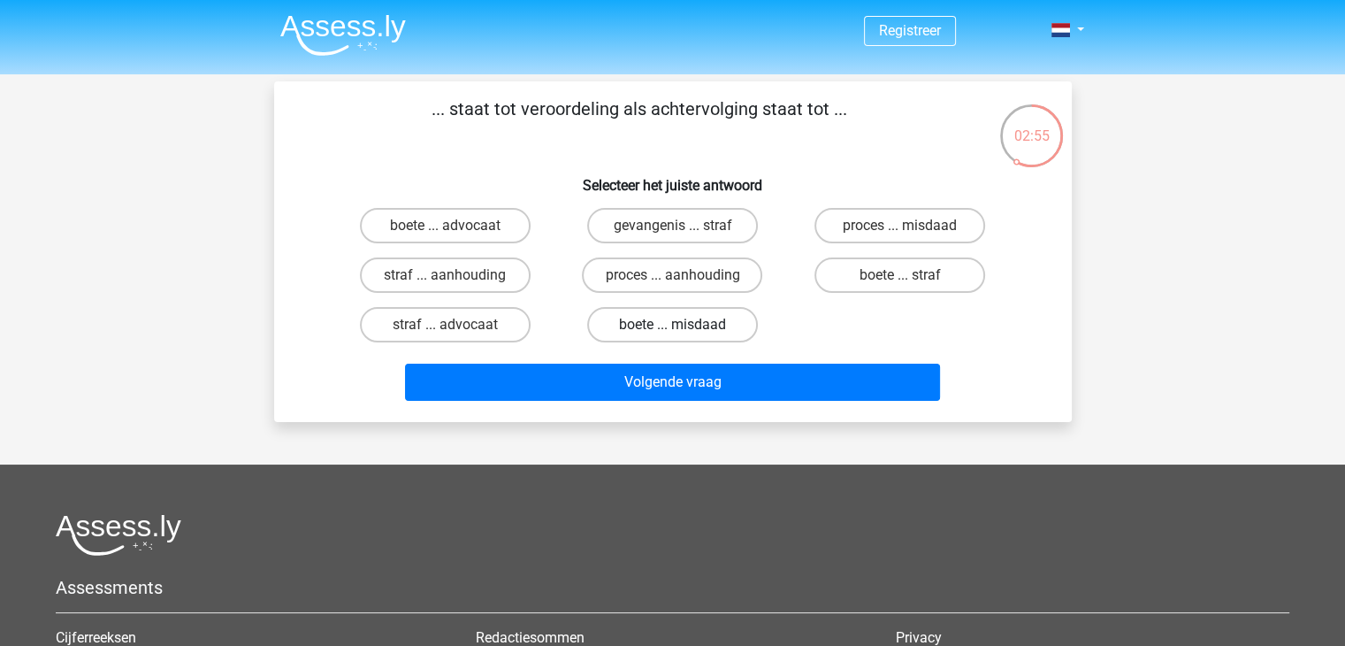
drag, startPoint x: 703, startPoint y: 272, endPoint x: 708, endPoint y: 331, distance: 58.5
click at [704, 272] on label "proces ... aanhouding" at bounding box center [672, 274] width 180 height 35
click at [684, 275] on input "proces ... aanhouding" at bounding box center [677, 280] width 11 height 11
radio input "true"
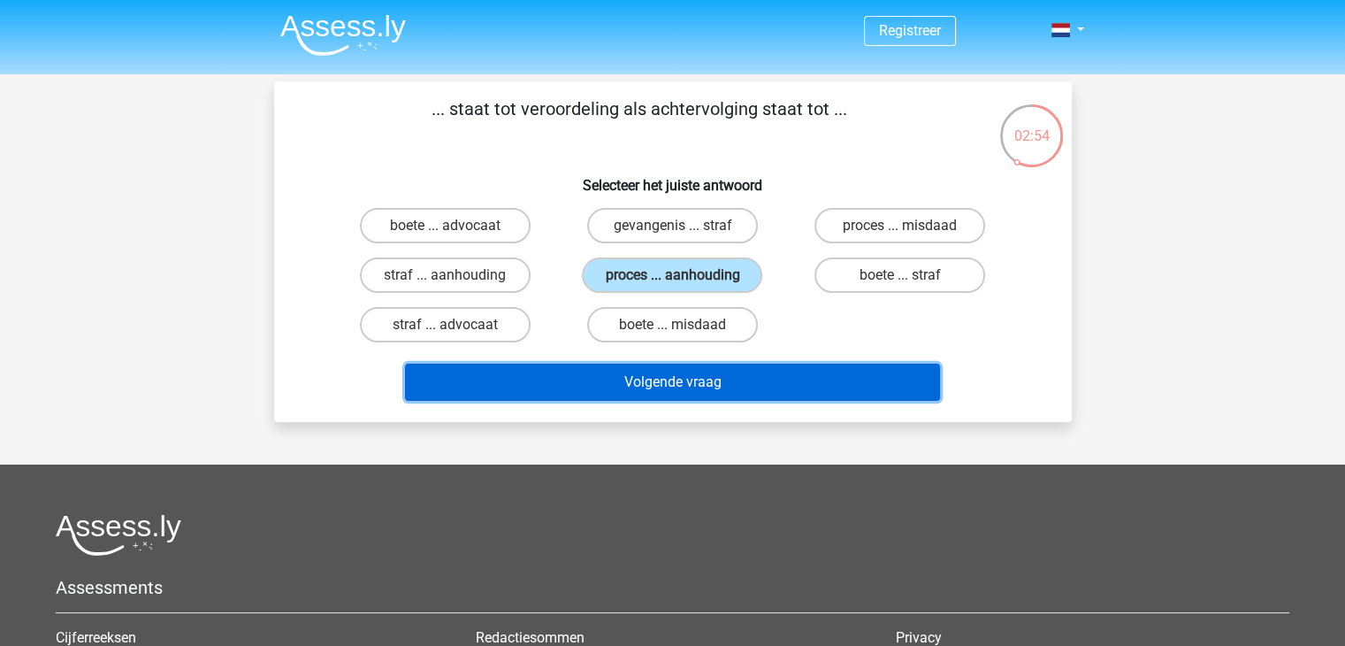
click at [697, 379] on button "Volgende vraag" at bounding box center [672, 381] width 535 height 37
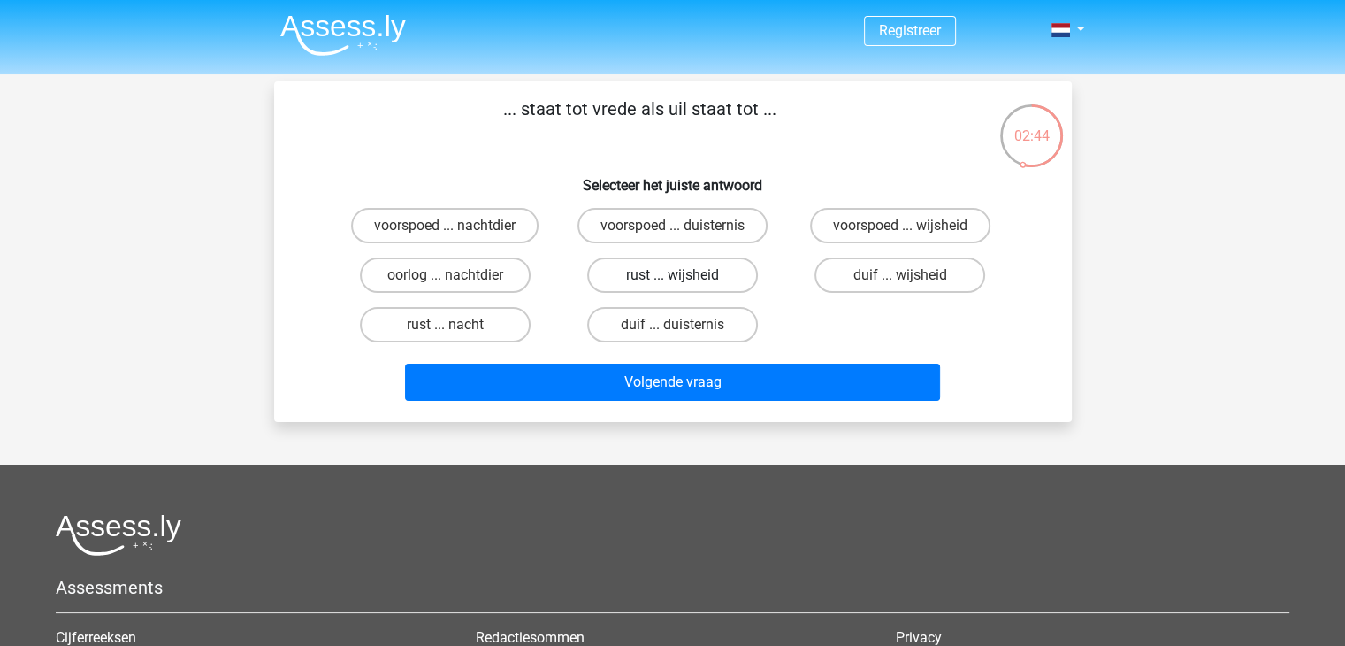
click at [616, 276] on label "rust ... wijsheid" at bounding box center [672, 274] width 171 height 35
click at [672, 276] on input "rust ... wijsheid" at bounding box center [677, 280] width 11 height 11
radio input "true"
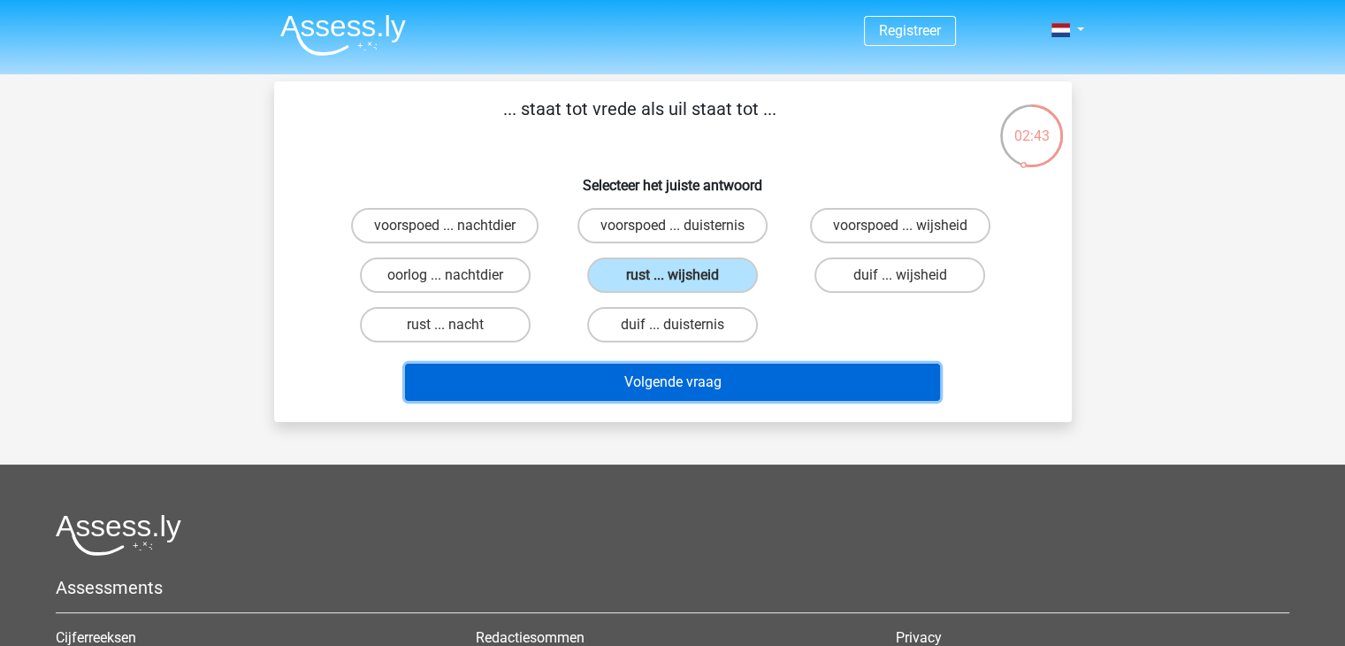
click at [563, 390] on button "Volgende vraag" at bounding box center [672, 381] width 535 height 37
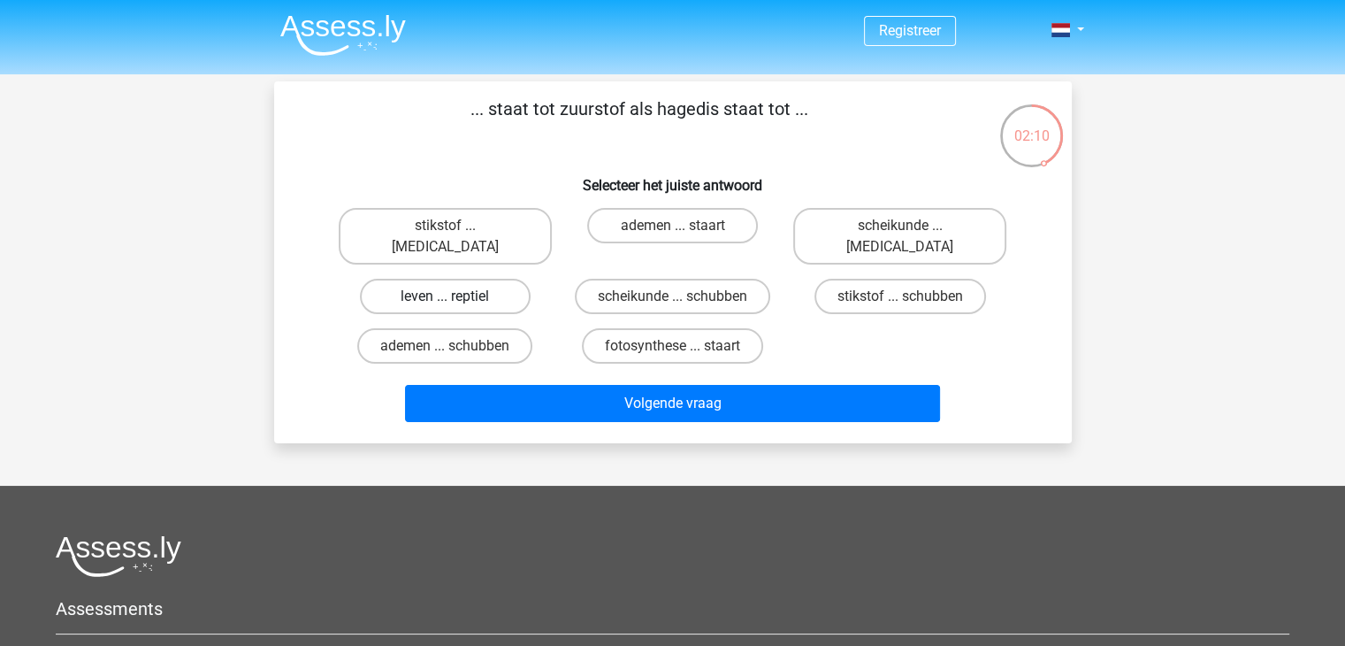
click at [500, 279] on label "leven ... reptiel" at bounding box center [445, 296] width 171 height 35
click at [456, 296] on input "leven ... reptiel" at bounding box center [450, 301] width 11 height 11
radio input "true"
drag, startPoint x: 500, startPoint y: 278, endPoint x: 301, endPoint y: 374, distance: 221.1
click at [301, 374] on div "... staat tot zuurstof als hagedis staat tot ... Selecteer het juiste antwoord …" at bounding box center [673, 262] width 784 height 333
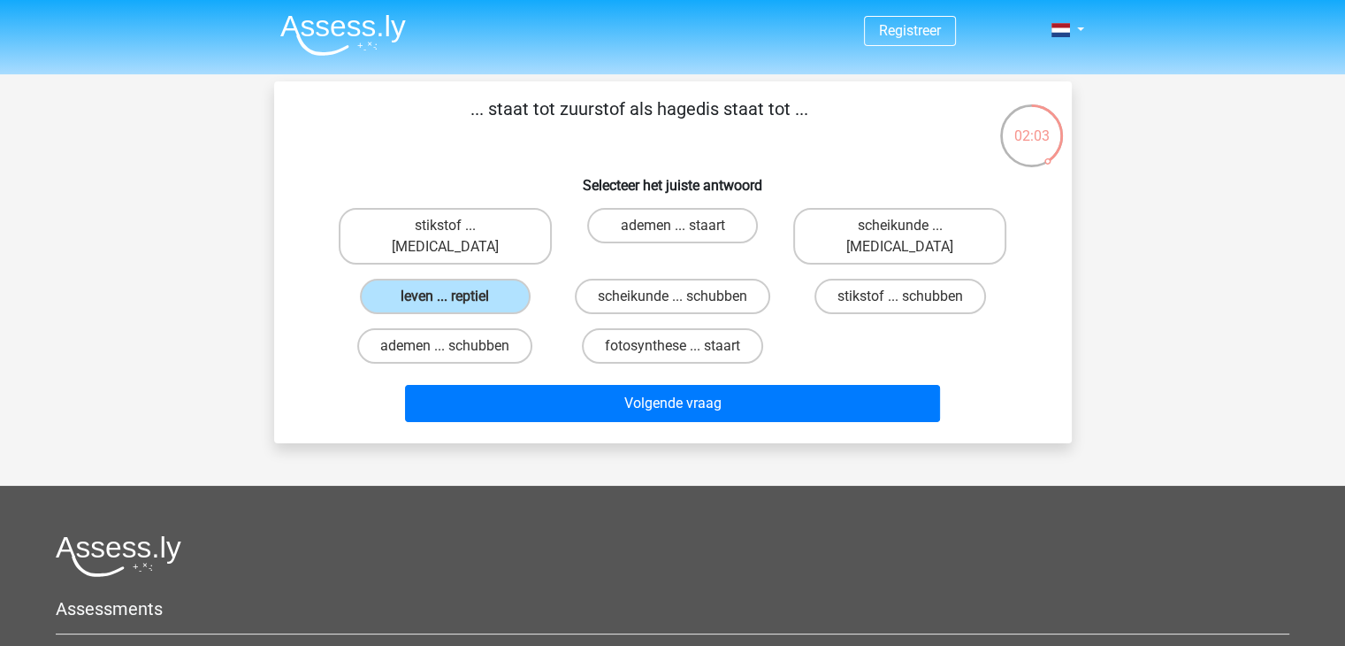
click at [548, 139] on p "... staat tot zuurstof als hagedis staat tot ..." at bounding box center [639, 122] width 675 height 53
click at [426, 239] on label "stikstof ... [MEDICAL_DATA]" at bounding box center [445, 236] width 213 height 57
click at [445, 237] on input "stikstof ... [MEDICAL_DATA]" at bounding box center [450, 231] width 11 height 11
radio input "true"
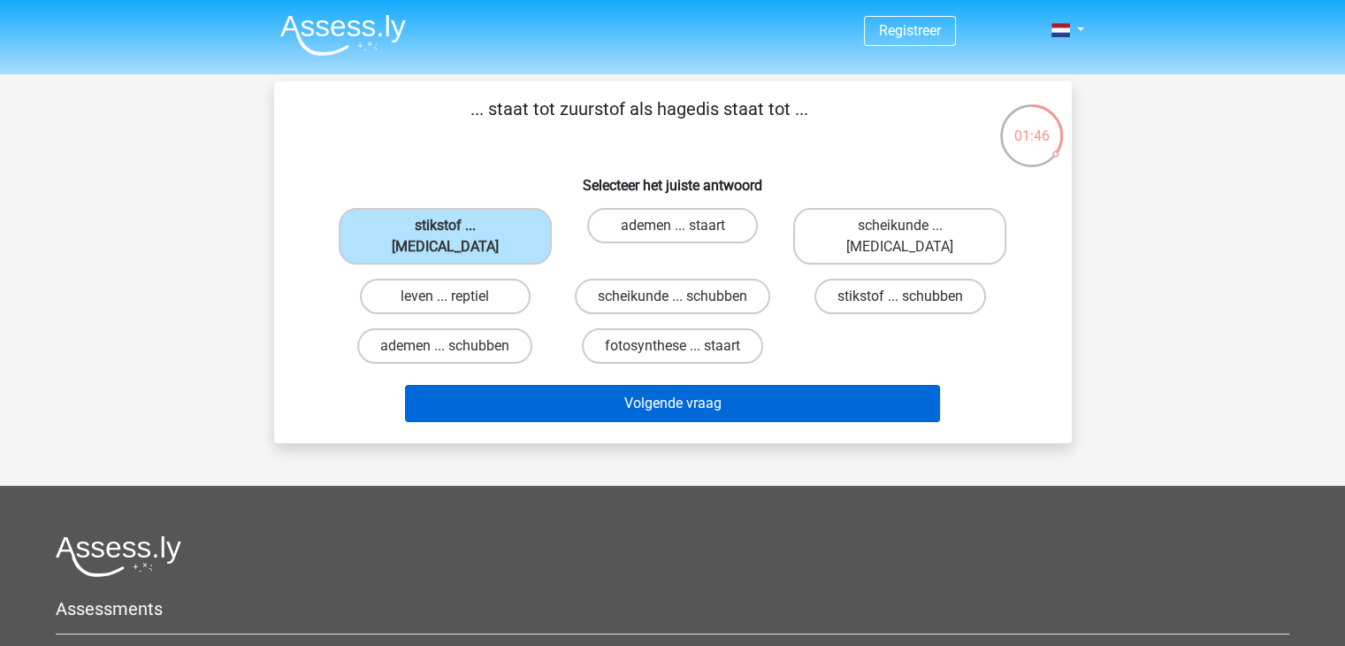
drag, startPoint x: 584, startPoint y: 354, endPoint x: 585, endPoint y: 363, distance: 8.9
click at [584, 354] on div "... staat tot zuurstof als hagedis staat tot ... Selecteer het juiste antwoord …" at bounding box center [673, 262] width 784 height 333
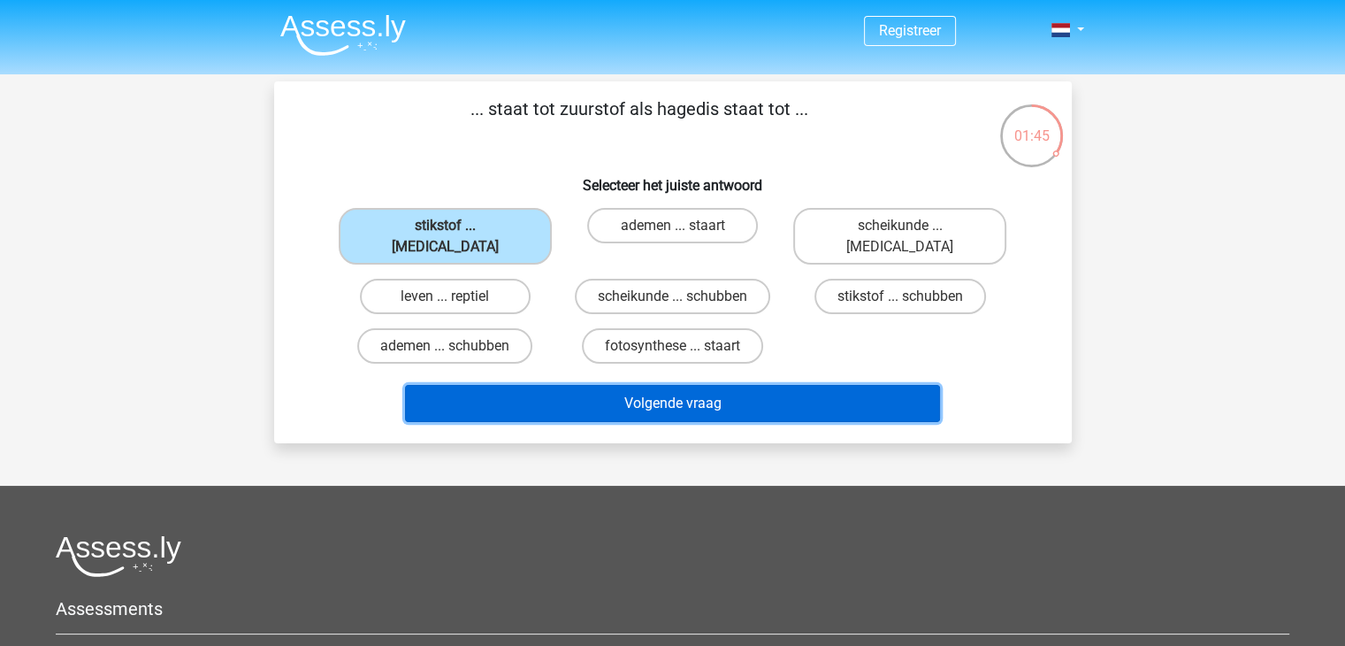
click at [585, 385] on button "Volgende vraag" at bounding box center [672, 403] width 535 height 37
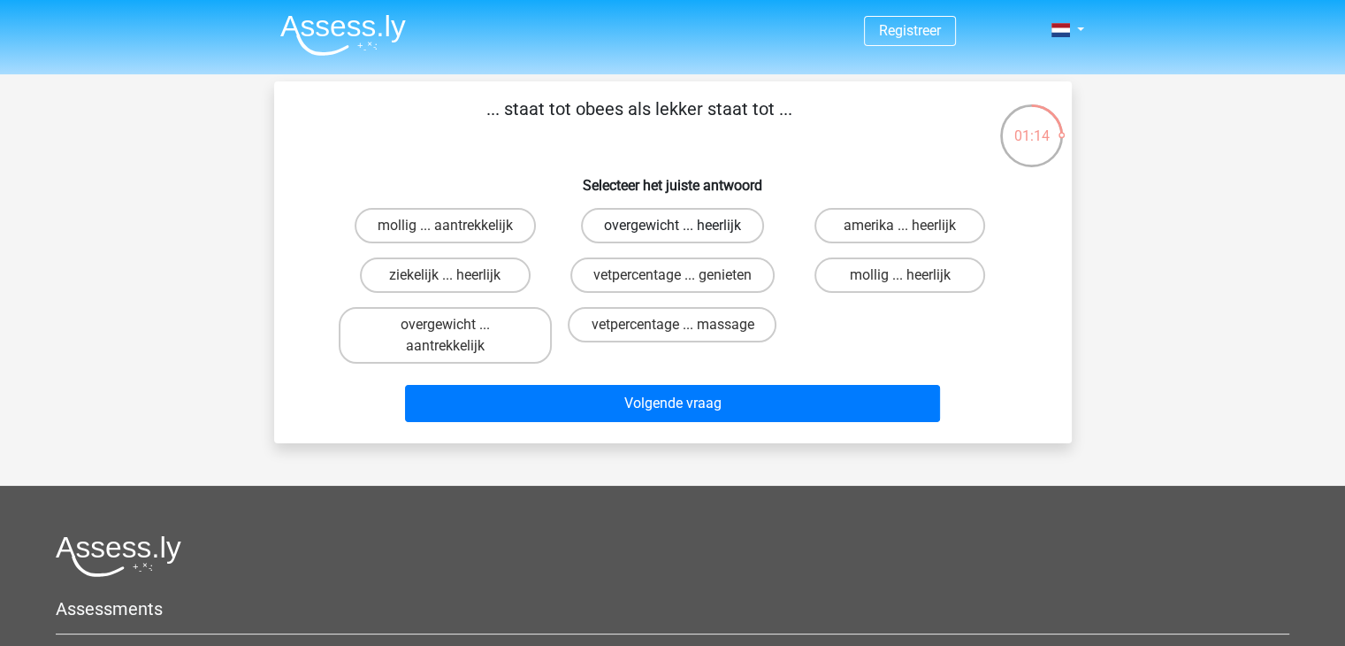
drag, startPoint x: 731, startPoint y: 231, endPoint x: 737, endPoint y: 223, distance: 10.1
click at [734, 228] on label "overgewicht ... heerlijk" at bounding box center [672, 225] width 183 height 35
click at [684, 228] on input "overgewicht ... heerlijk" at bounding box center [677, 231] width 11 height 11
radio input "true"
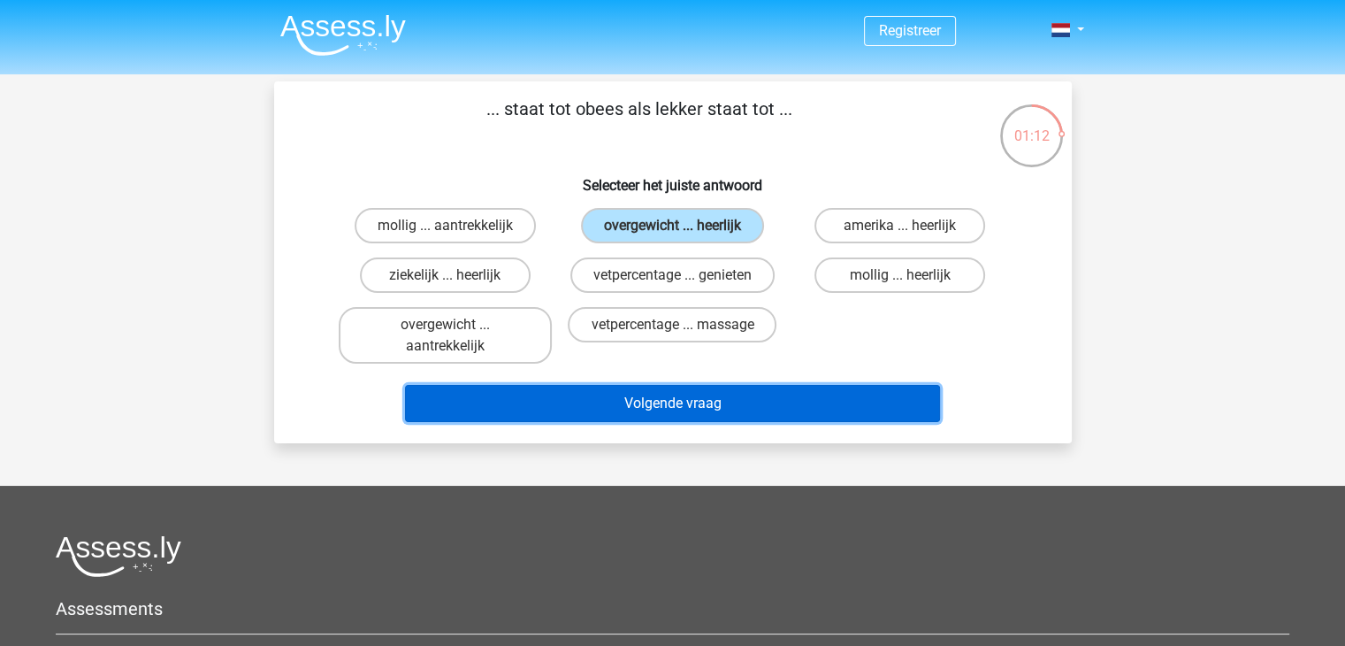
click at [665, 418] on button "Volgende vraag" at bounding box center [672, 403] width 535 height 37
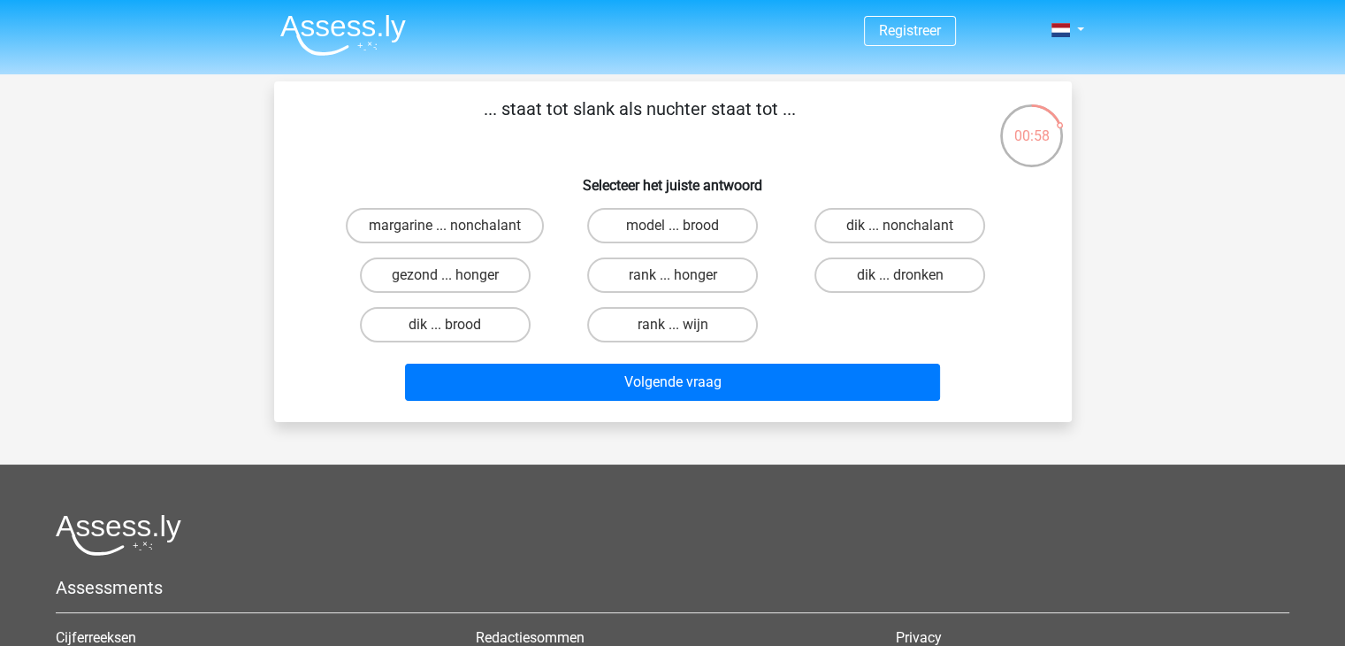
drag, startPoint x: 980, startPoint y: 264, endPoint x: 953, endPoint y: 296, distance: 42.0
click at [978, 264] on label "dik ... dronken" at bounding box center [900, 274] width 171 height 35
click at [912, 275] on input "dik ... dronken" at bounding box center [905, 280] width 11 height 11
radio input "true"
drag, startPoint x: 953, startPoint y: 296, endPoint x: 955, endPoint y: 261, distance: 35.5
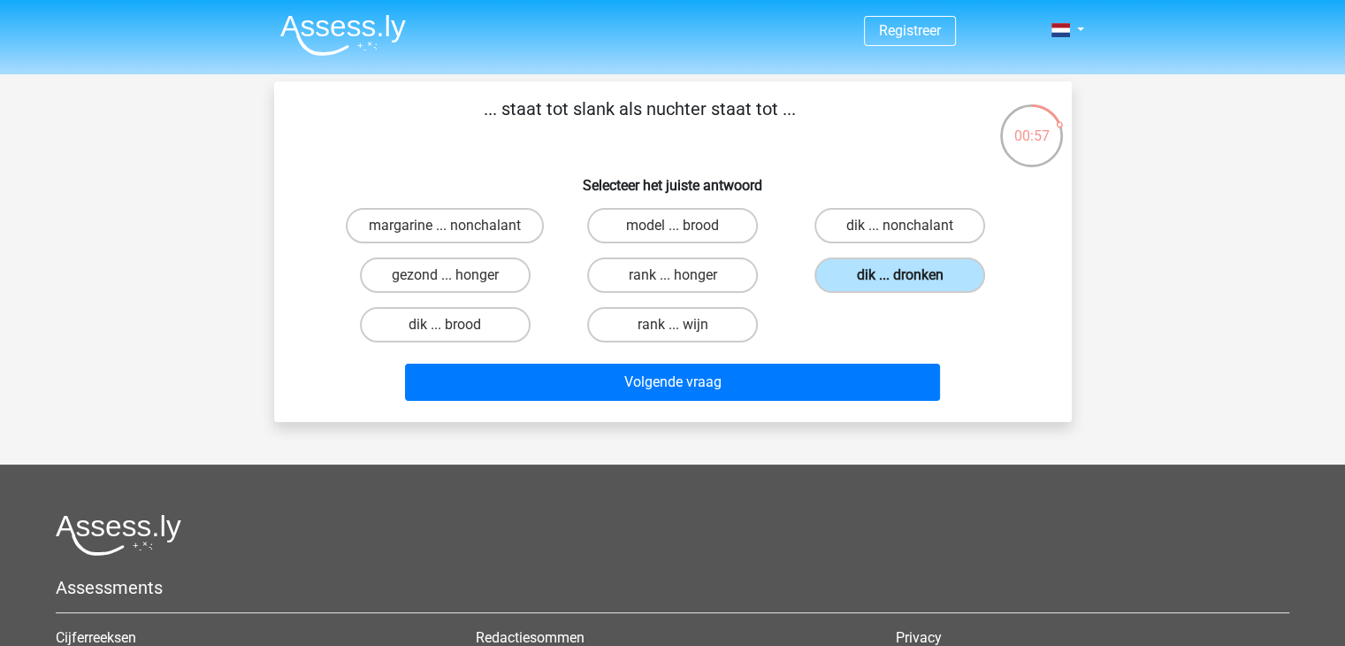
click at [952, 291] on div "dik ... dronken" at bounding box center [899, 275] width 227 height 50
click at [954, 257] on label "dik ... dronken" at bounding box center [900, 274] width 171 height 35
click at [912, 275] on input "dik ... dronken" at bounding box center [905, 280] width 11 height 11
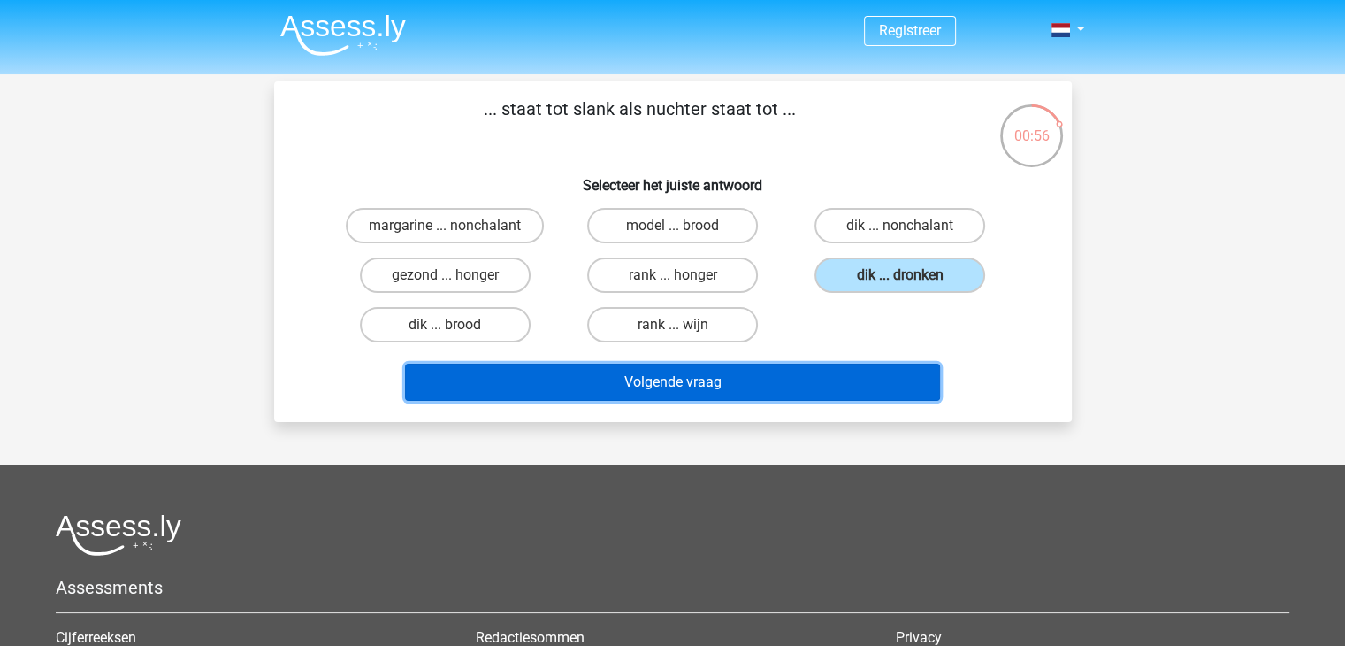
click at [771, 391] on button "Volgende vraag" at bounding box center [672, 381] width 535 height 37
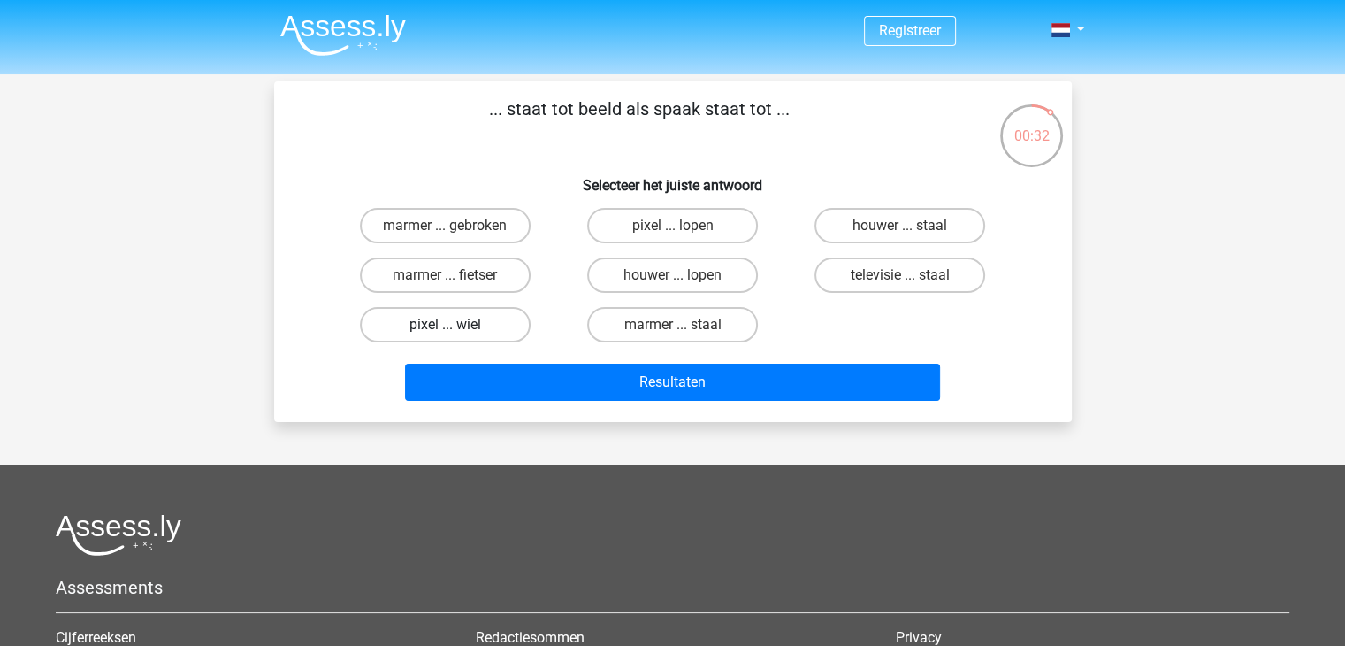
click at [512, 319] on label "pixel ... wiel" at bounding box center [445, 324] width 171 height 35
click at [456, 325] on input "pixel ... wiel" at bounding box center [450, 330] width 11 height 11
radio input "true"
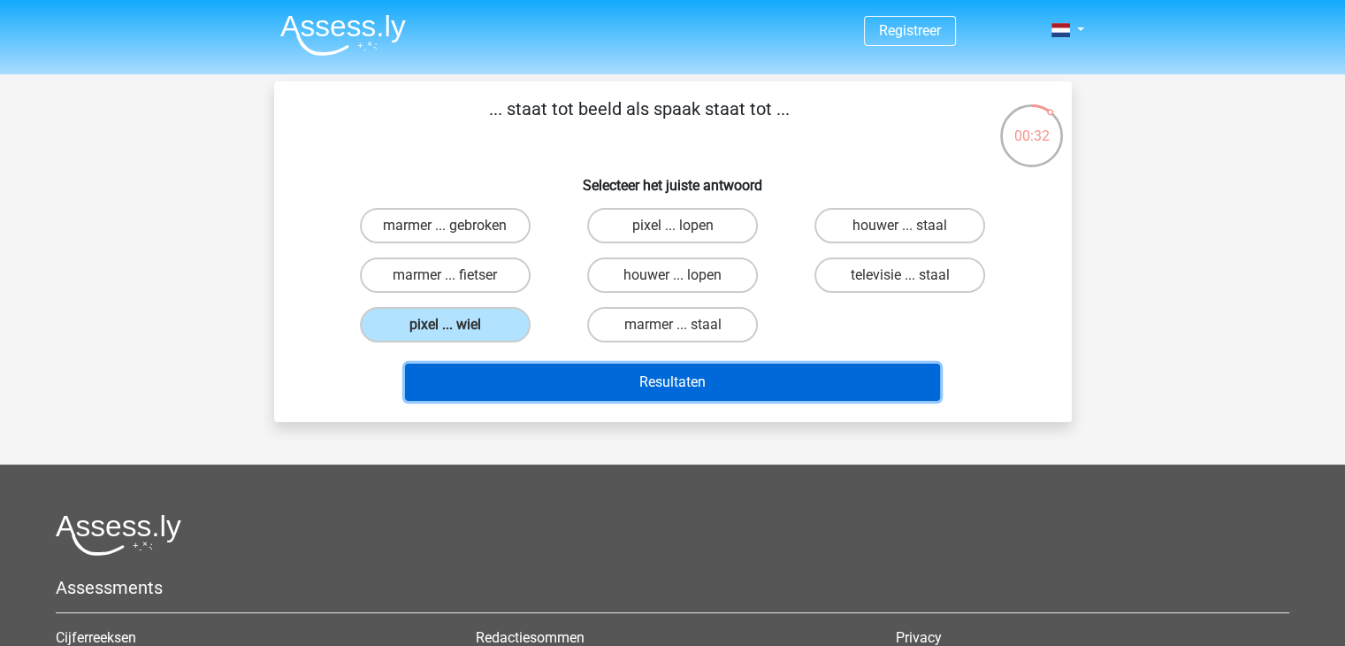
click at [555, 372] on button "Resultaten" at bounding box center [672, 381] width 535 height 37
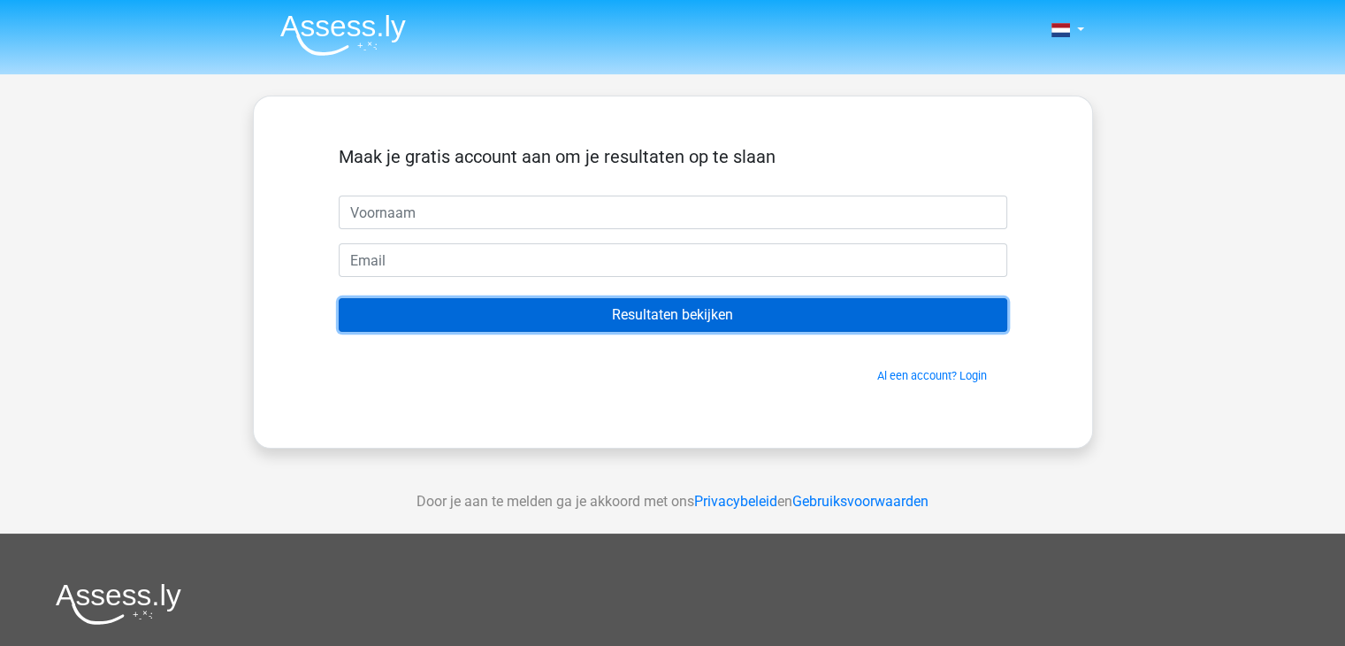
click at [536, 315] on input "Resultaten bekijken" at bounding box center [673, 315] width 669 height 34
